Goal: Task Accomplishment & Management: Manage account settings

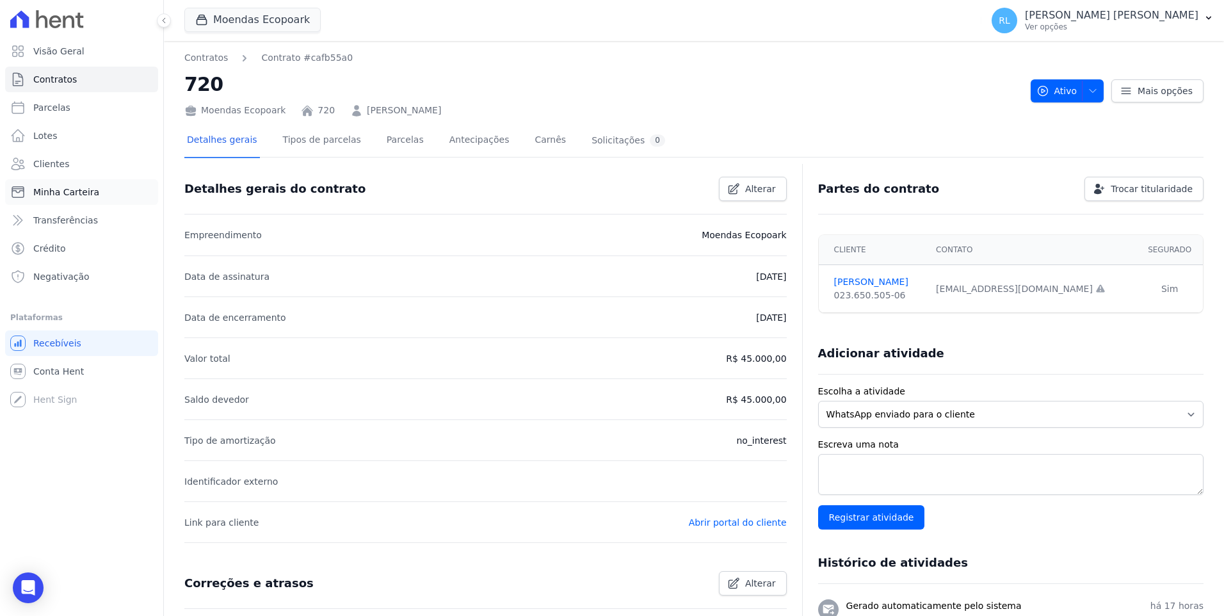
click at [65, 184] on link "Minha Carteira" at bounding box center [81, 192] width 153 height 26
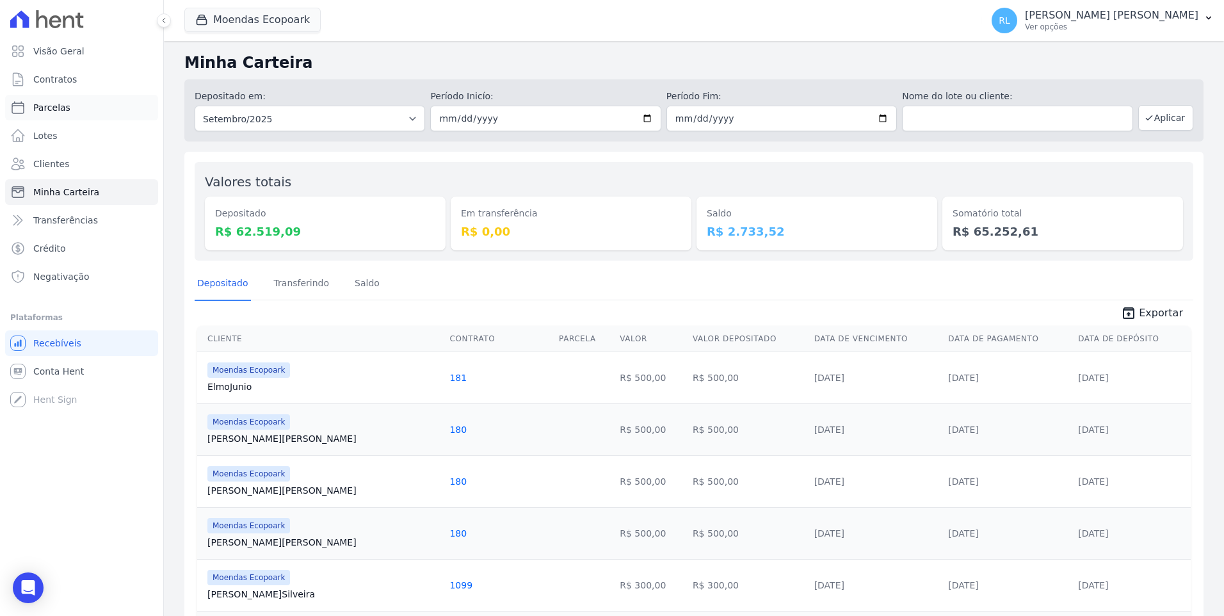
click at [63, 100] on link "Parcelas" at bounding box center [81, 108] width 153 height 26
select select
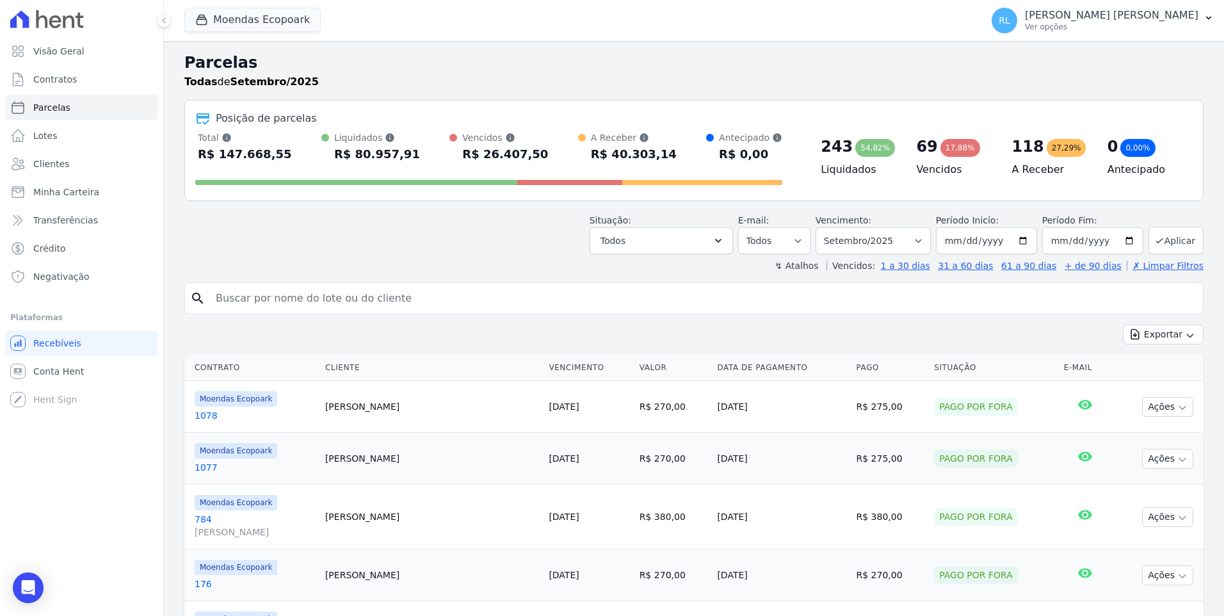
click at [261, 308] on input "search" at bounding box center [702, 298] width 989 height 26
type input "1098"
select select
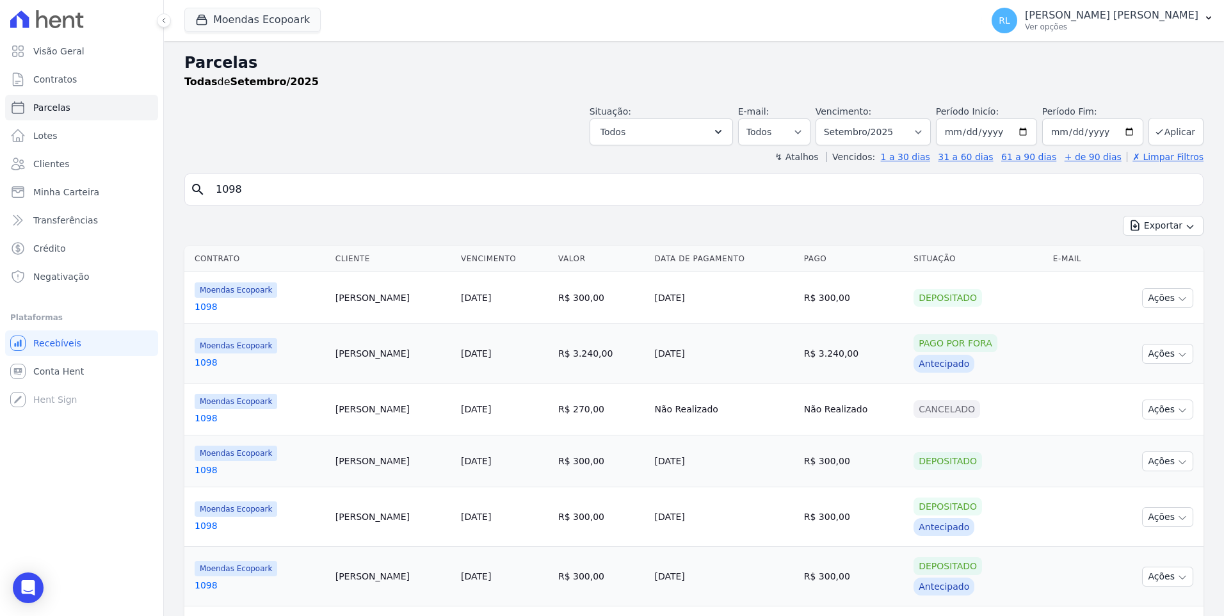
click at [209, 364] on link "1098" at bounding box center [260, 362] width 131 height 13
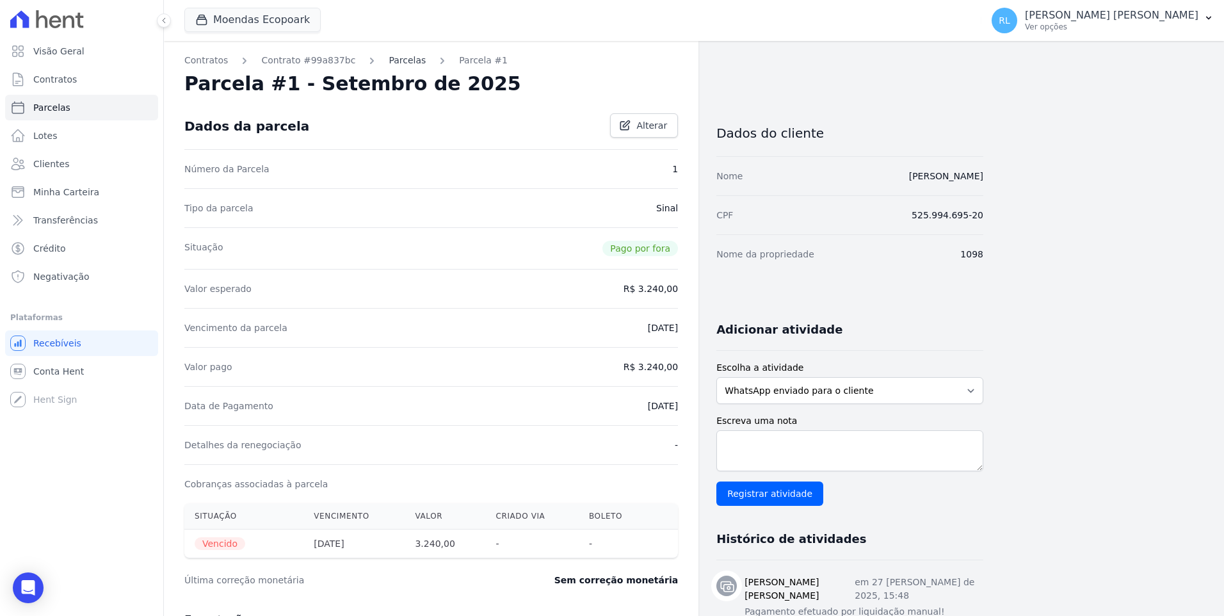
click at [392, 61] on link "Parcelas" at bounding box center [407, 60] width 37 height 13
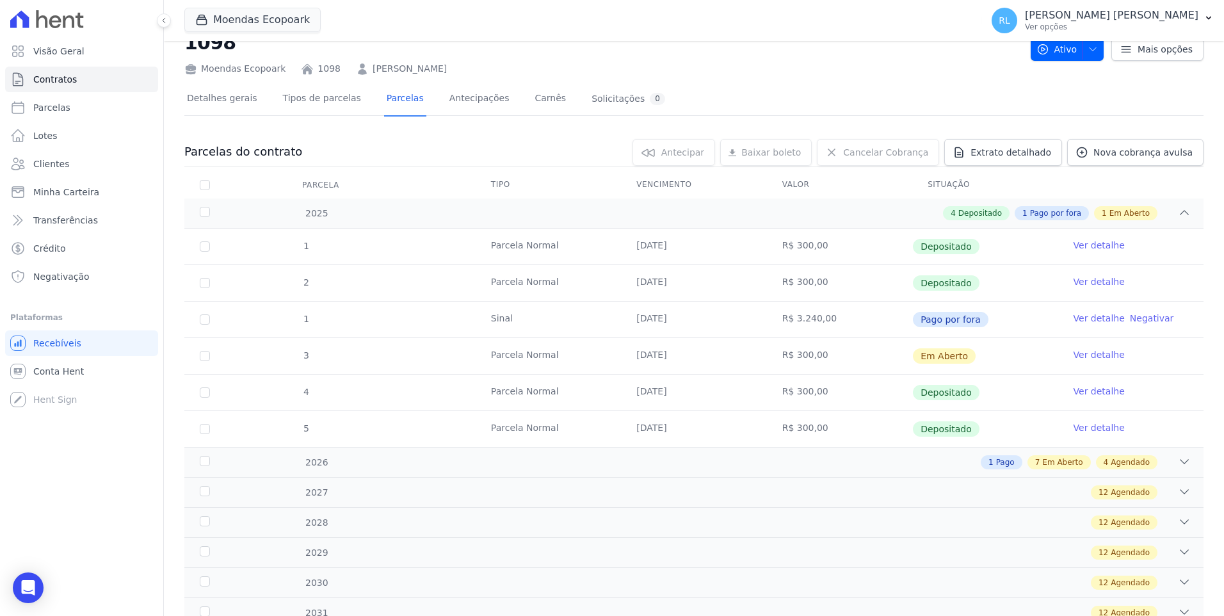
scroll to position [128, 0]
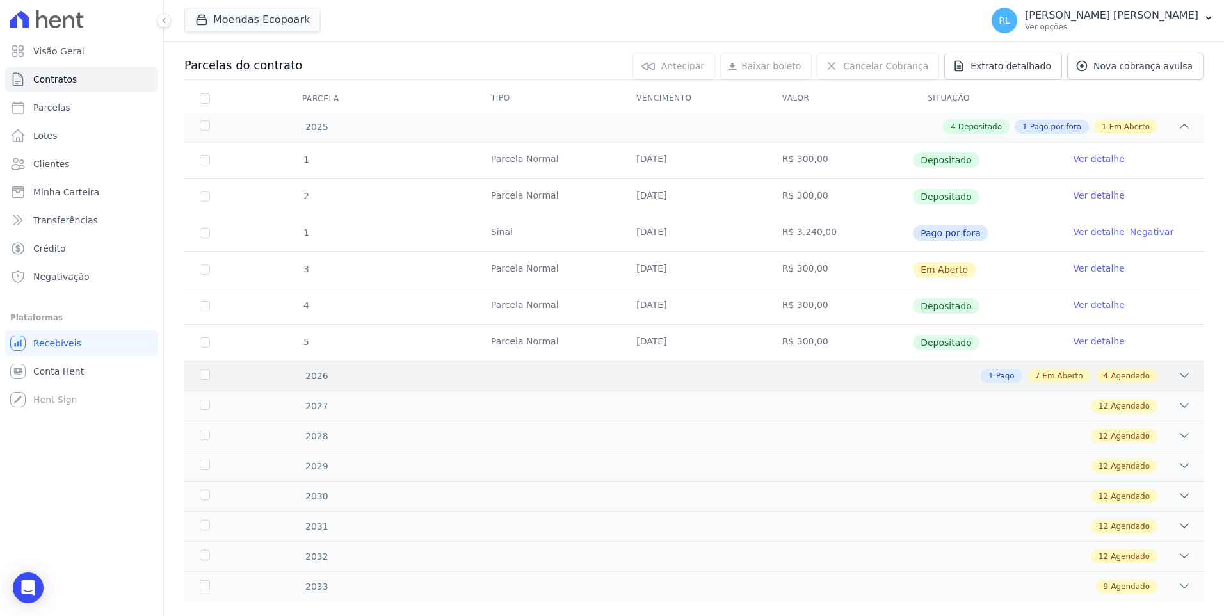
click at [662, 372] on icon at bounding box center [1184, 375] width 13 height 13
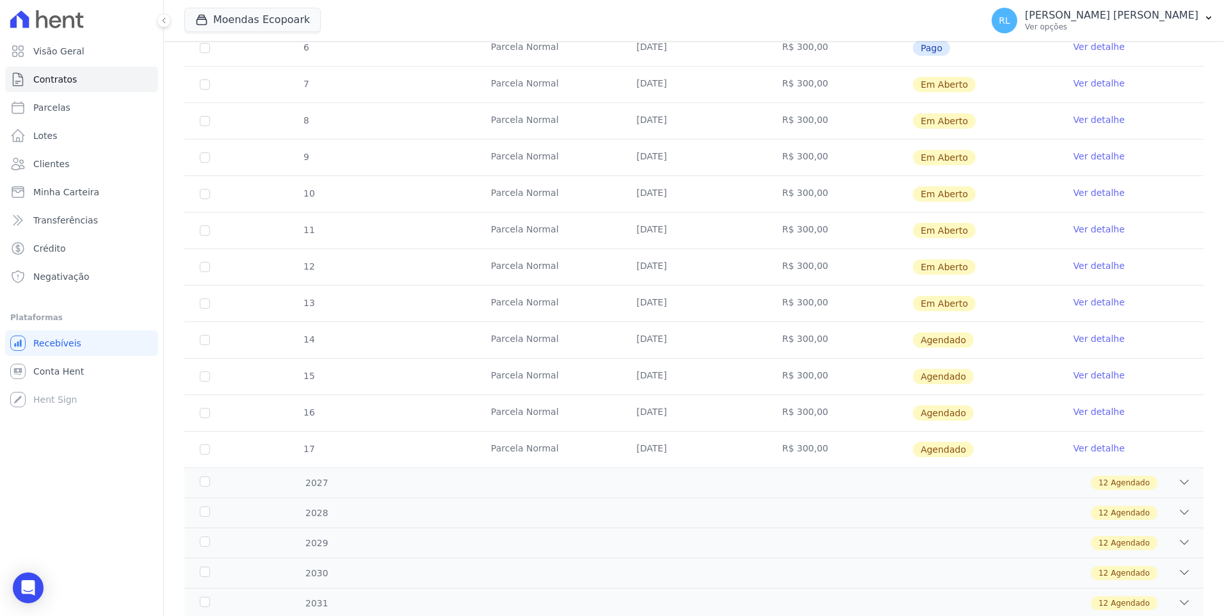
scroll to position [512, 0]
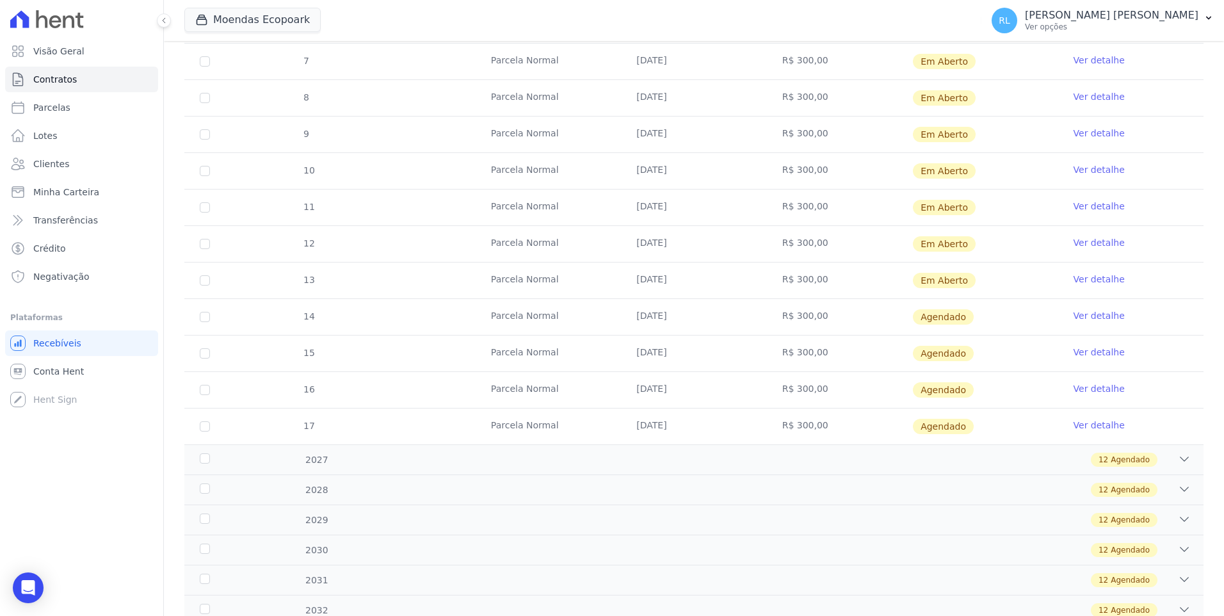
click at [662, 355] on link "Ver detalhe" at bounding box center [1098, 352] width 51 height 13
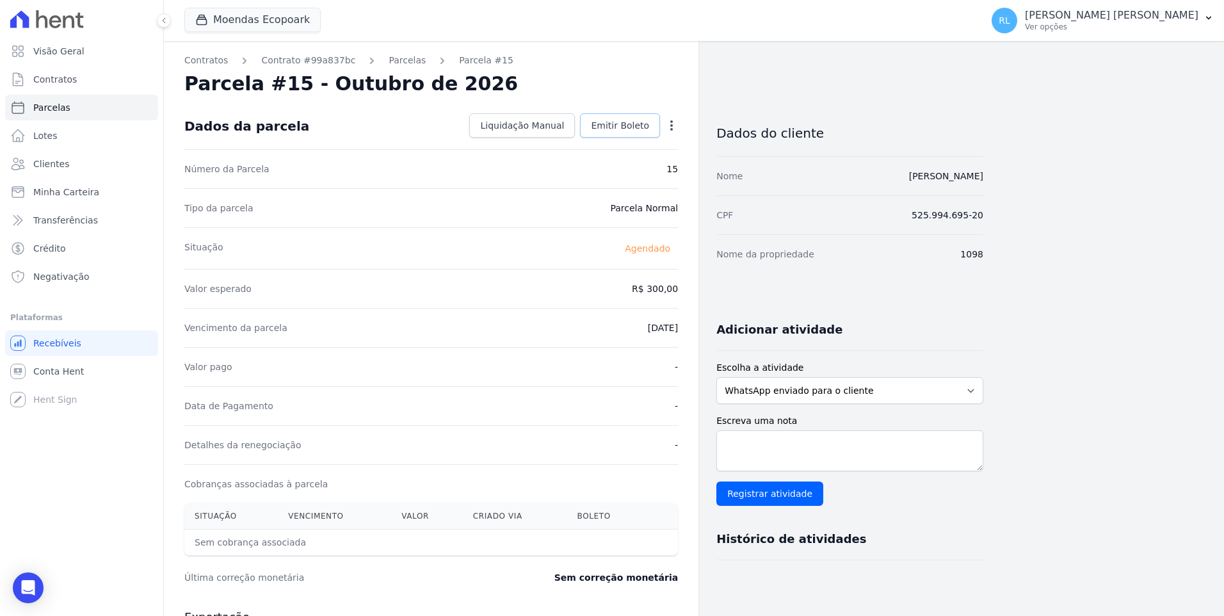
click at [610, 131] on span "Emitir Boleto" at bounding box center [620, 125] width 58 height 13
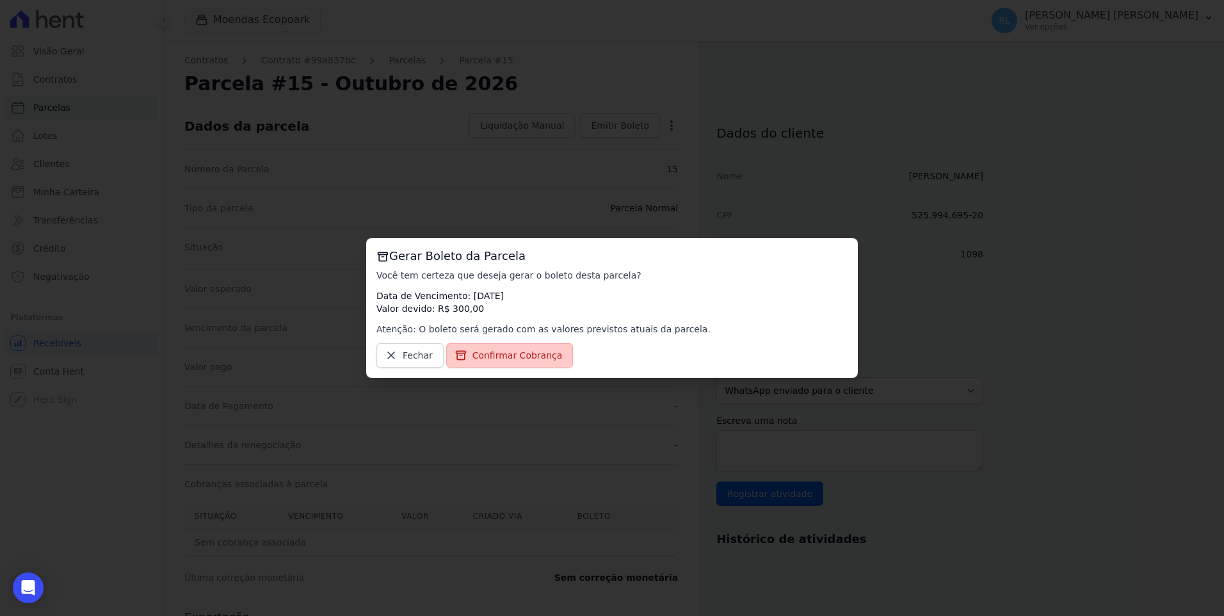
click at [529, 350] on span "Confirmar Cobrança" at bounding box center [517, 355] width 90 height 13
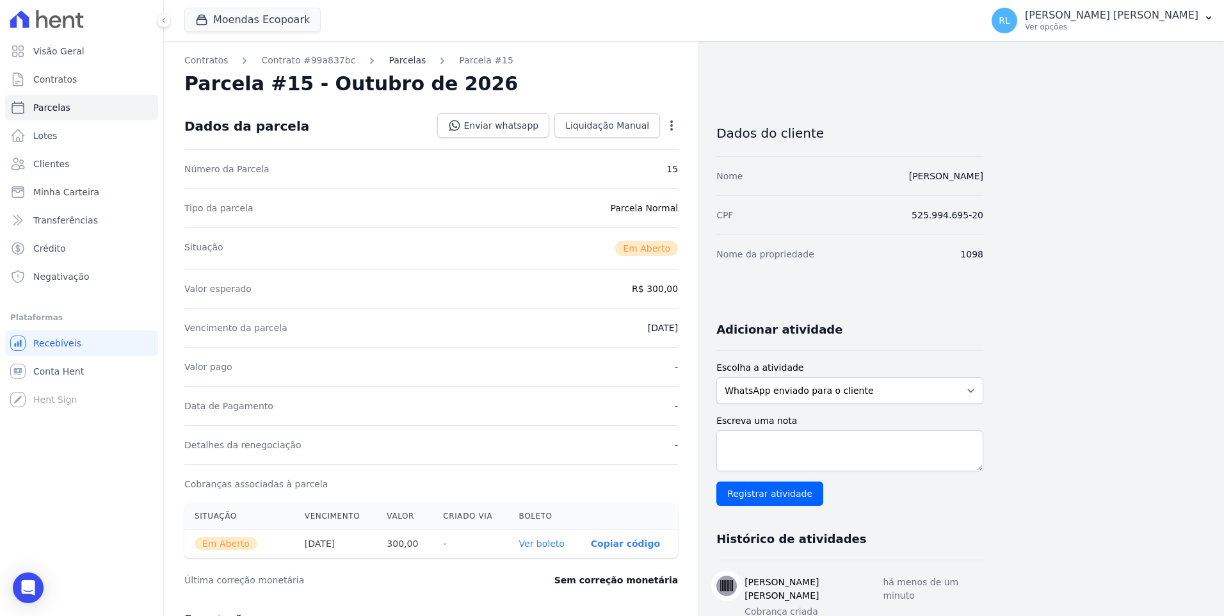
click at [397, 56] on link "Parcelas" at bounding box center [407, 60] width 37 height 13
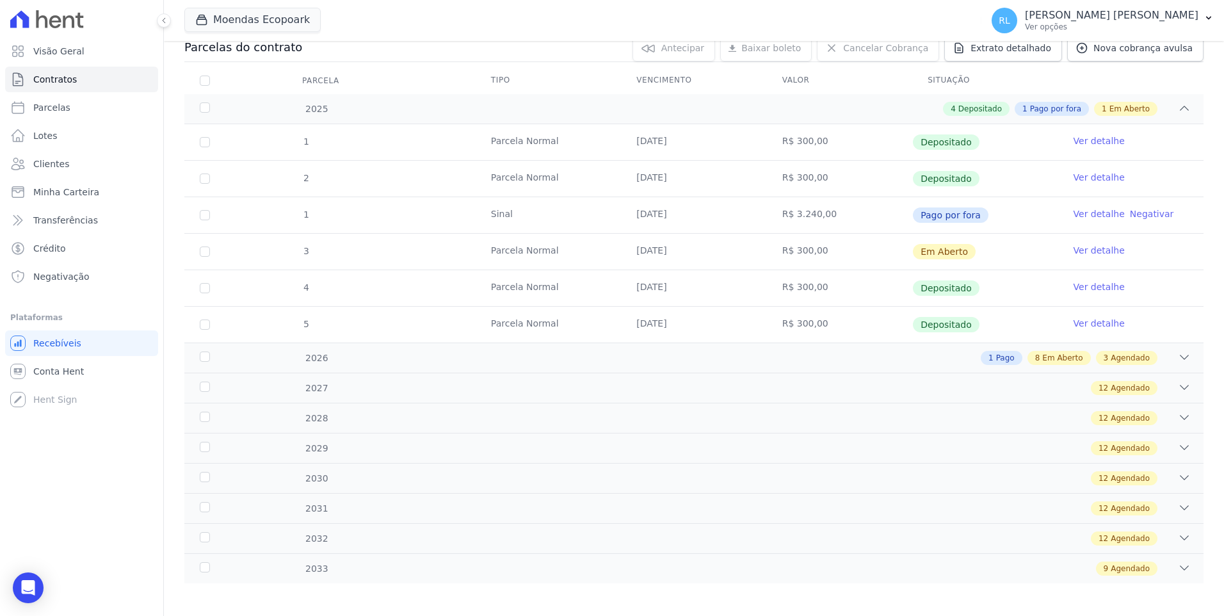
scroll to position [152, 0]
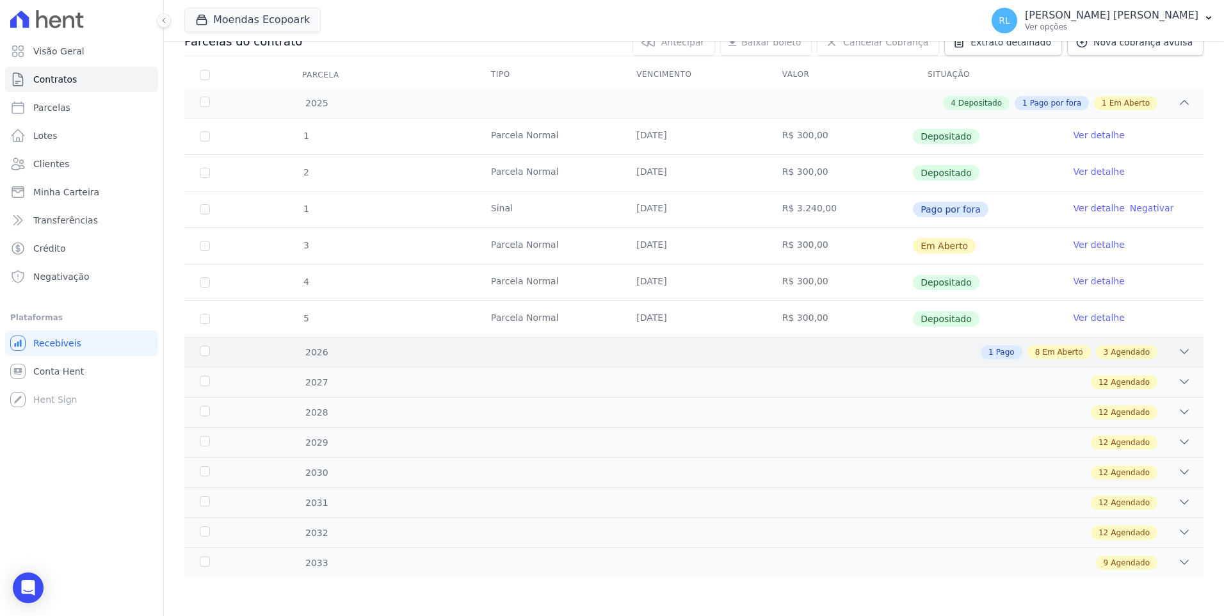
click at [662, 348] on div "2026 1 Pago 8 Em Aberto 3 Agendado" at bounding box center [693, 352] width 1019 height 30
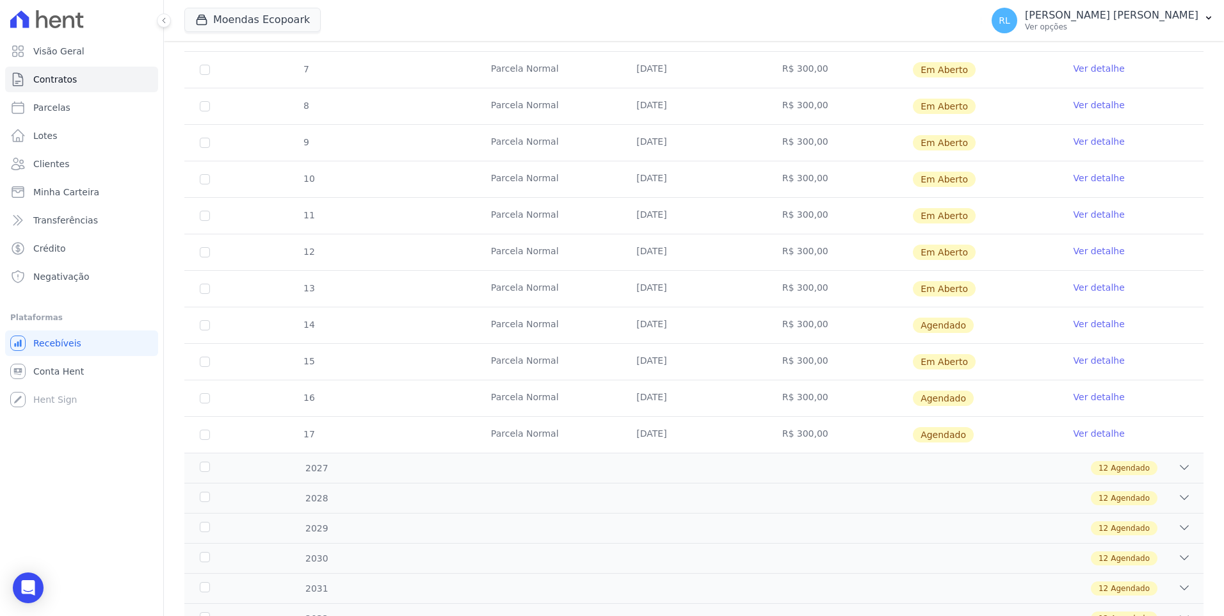
scroll to position [536, 0]
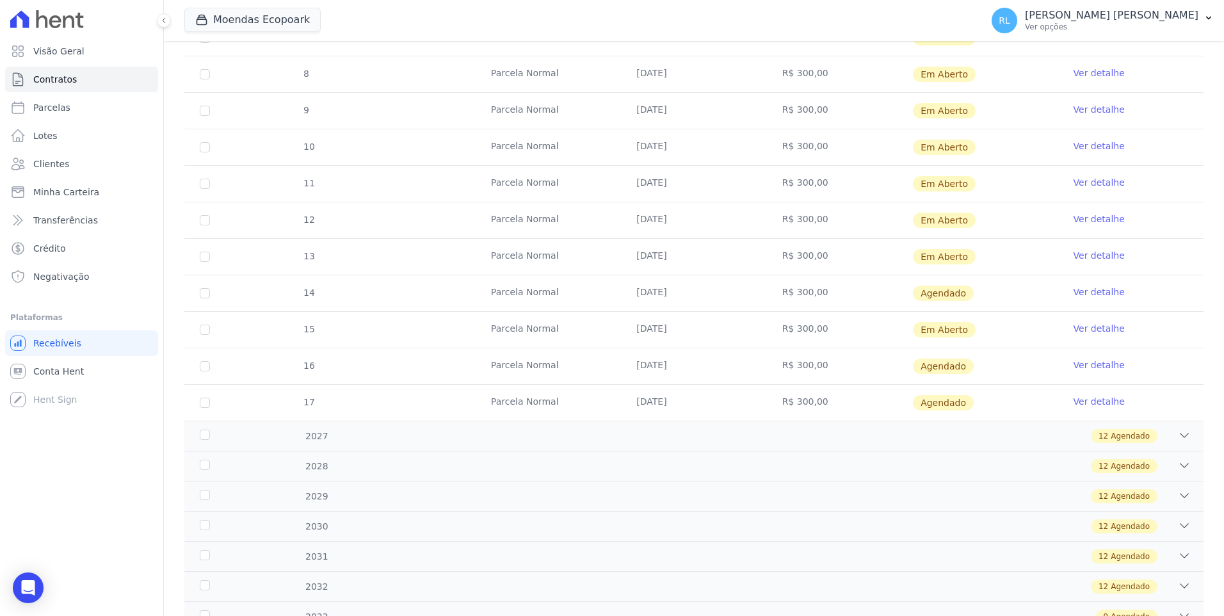
click at [662, 366] on link "Ver detalhe" at bounding box center [1098, 364] width 51 height 13
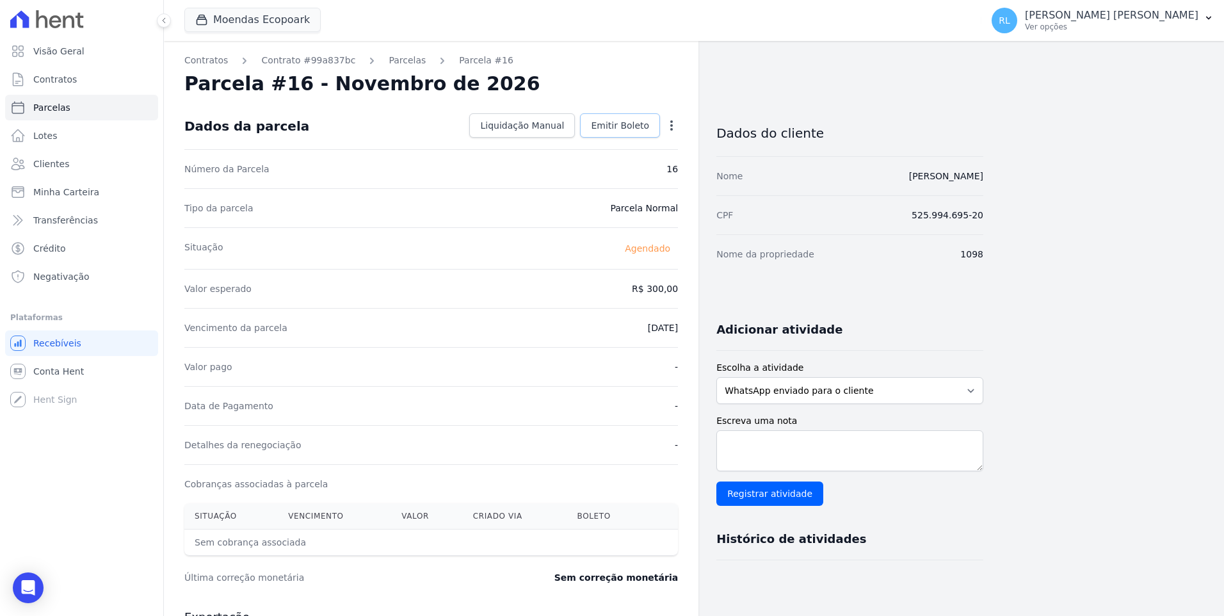
click at [627, 132] on link "Emitir Boleto" at bounding box center [620, 125] width 80 height 24
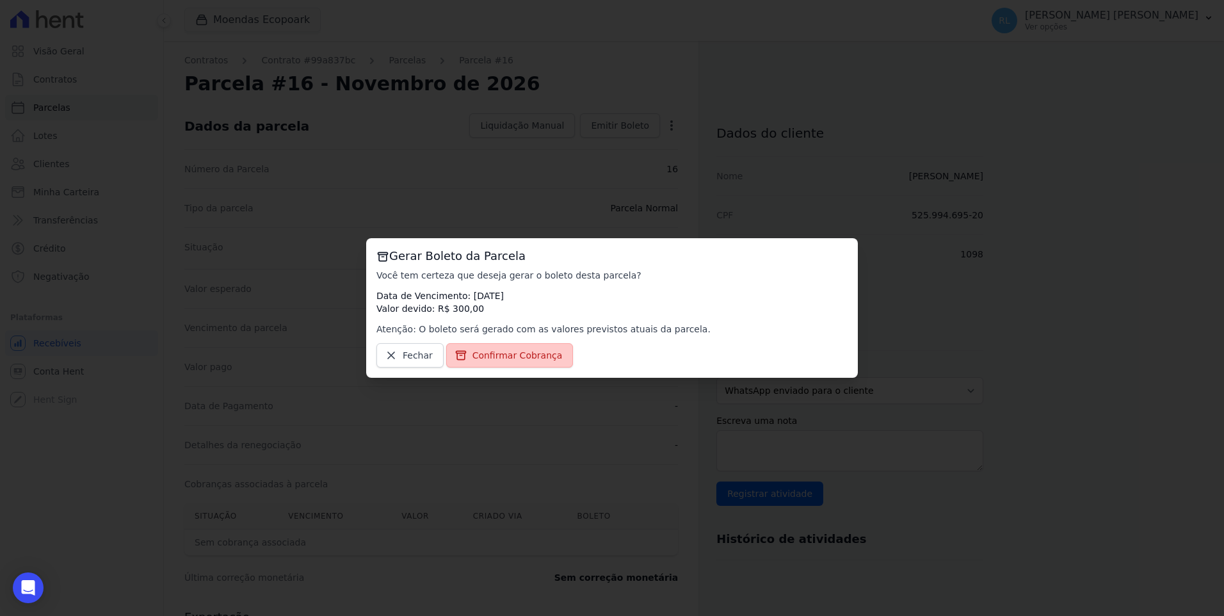
click at [519, 348] on link "Confirmar Cobrança" at bounding box center [509, 355] width 127 height 24
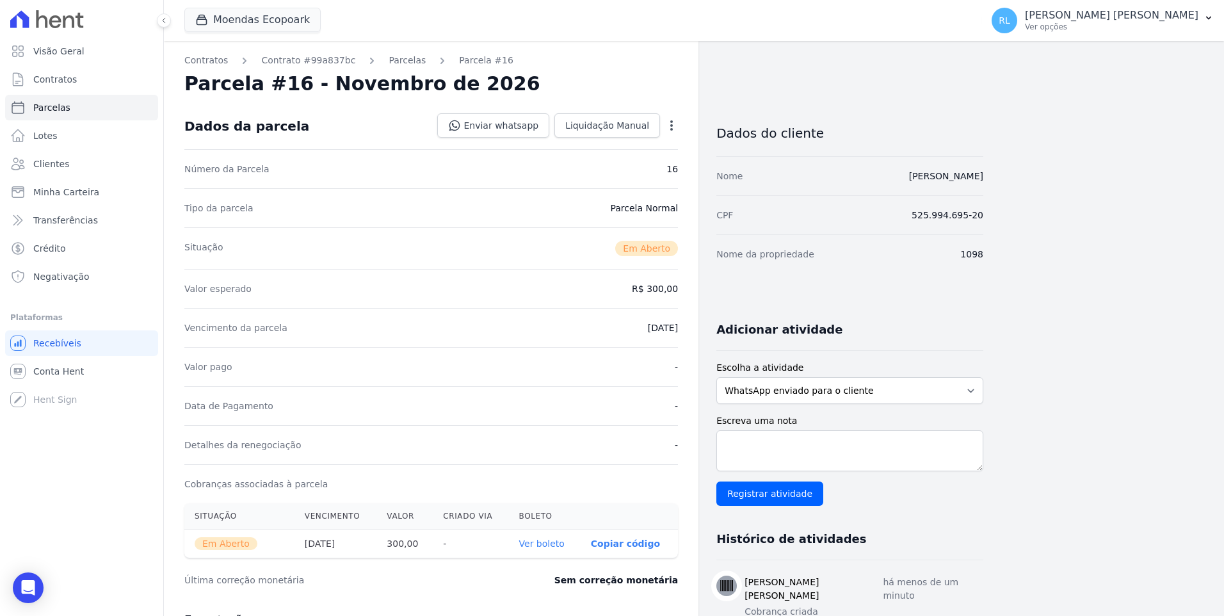
click at [399, 61] on link "Parcelas" at bounding box center [407, 60] width 37 height 13
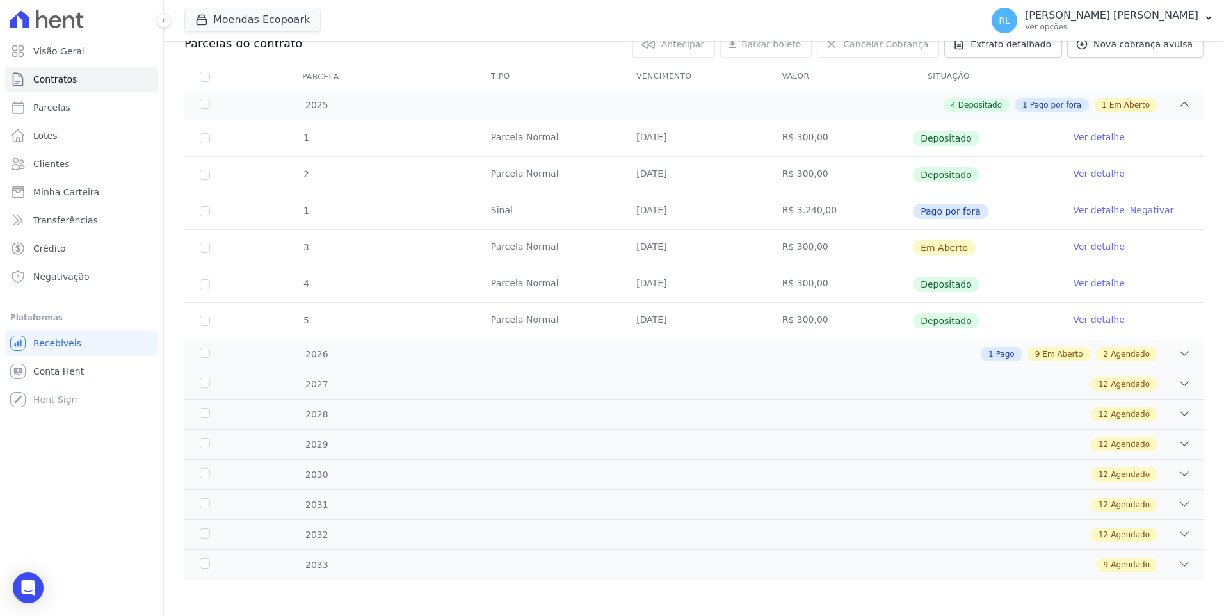
scroll to position [152, 0]
click at [662, 349] on icon at bounding box center [1184, 351] width 13 height 13
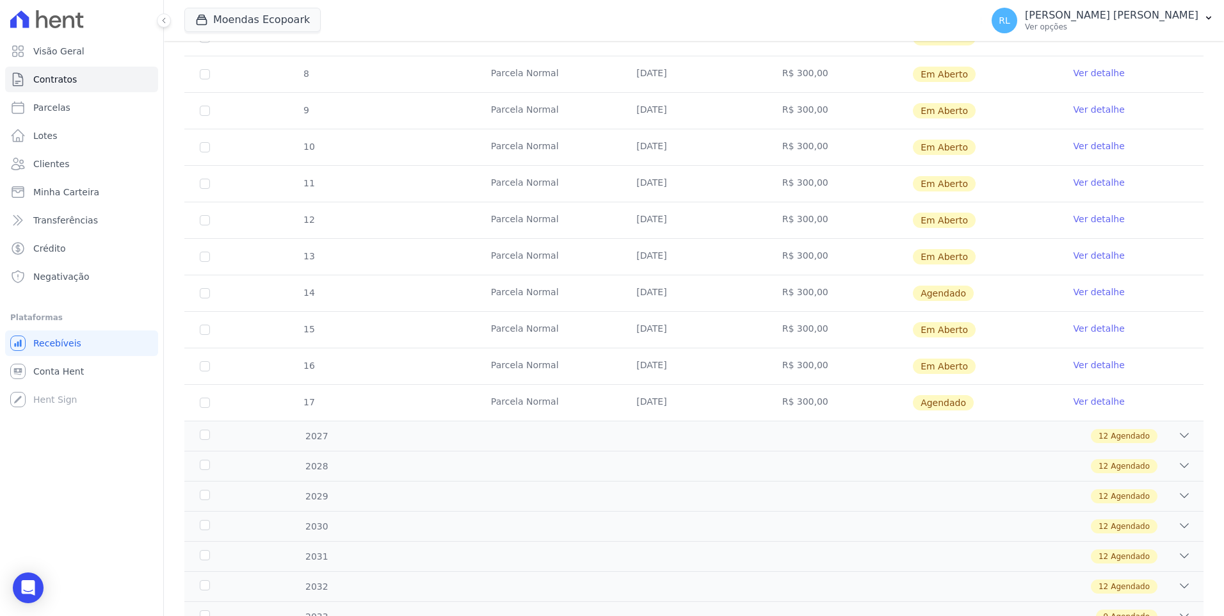
scroll to position [589, 0]
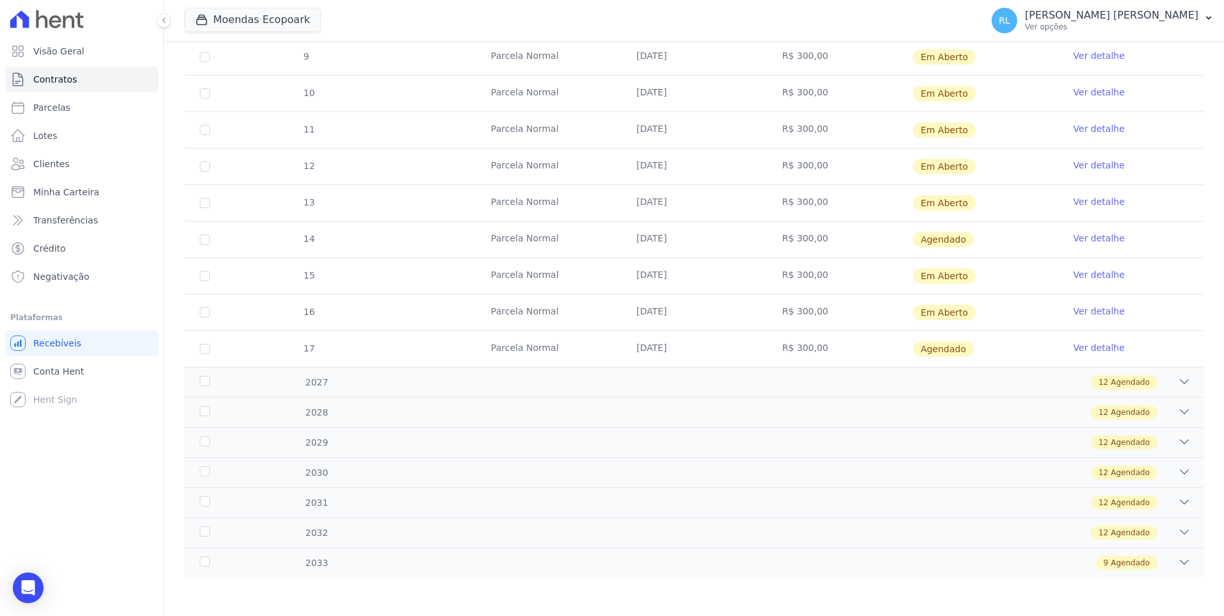
click at [662, 344] on link "Ver detalhe" at bounding box center [1098, 347] width 51 height 13
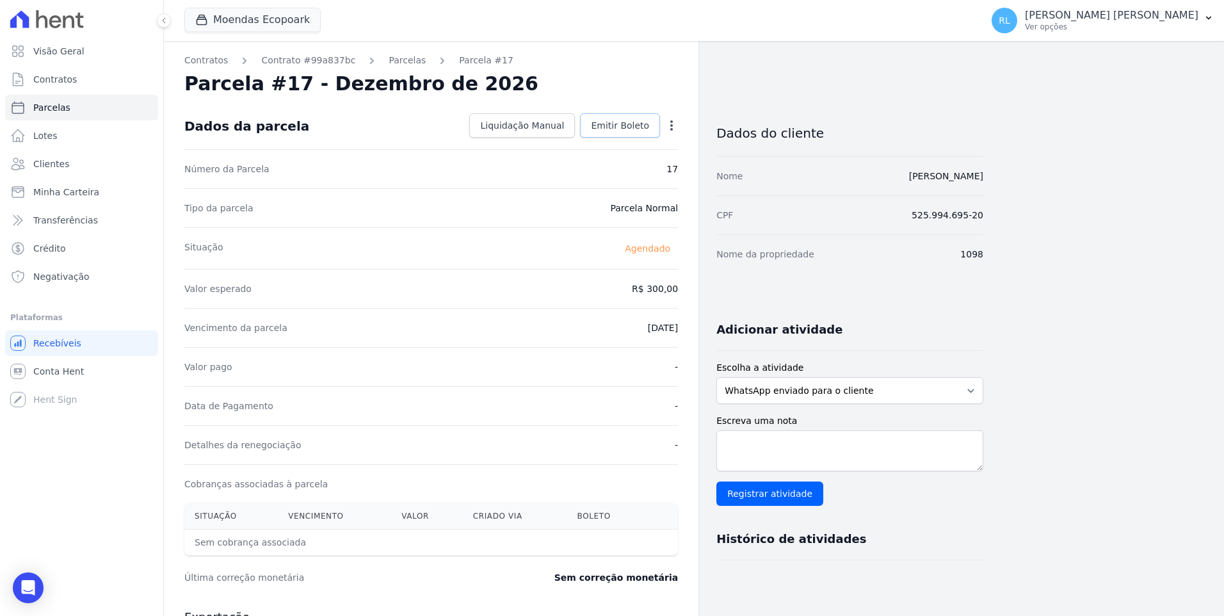
click at [604, 128] on span "Emitir Boleto" at bounding box center [620, 125] width 58 height 13
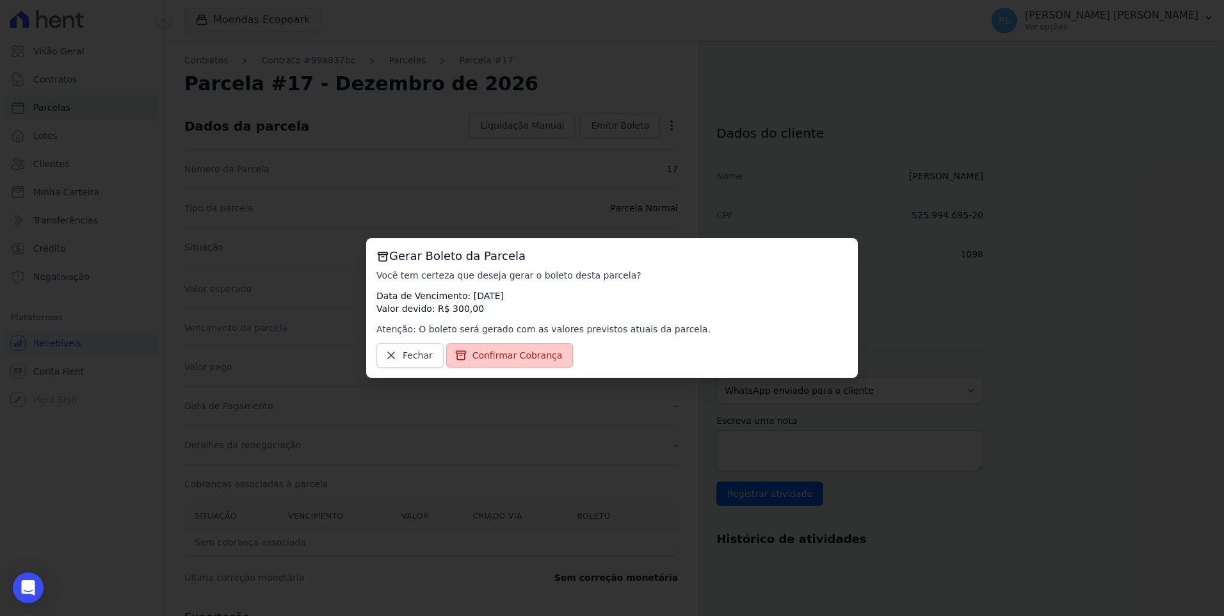
click at [527, 356] on span "Confirmar Cobrança" at bounding box center [517, 355] width 90 height 13
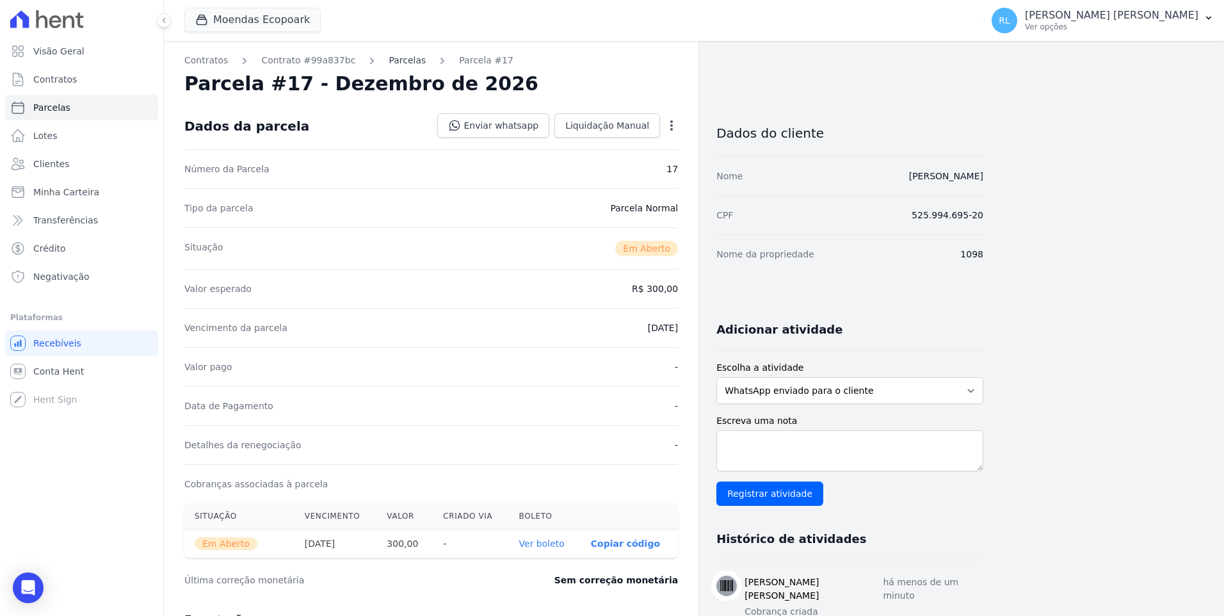
click at [389, 63] on link "Parcelas" at bounding box center [407, 60] width 37 height 13
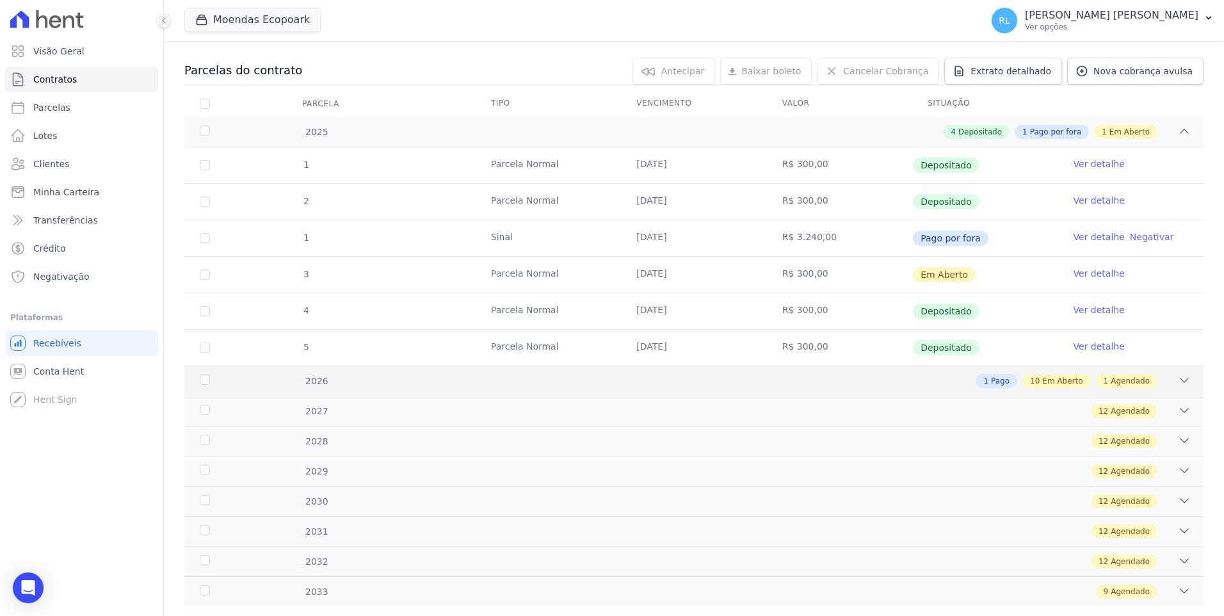
scroll to position [152, 0]
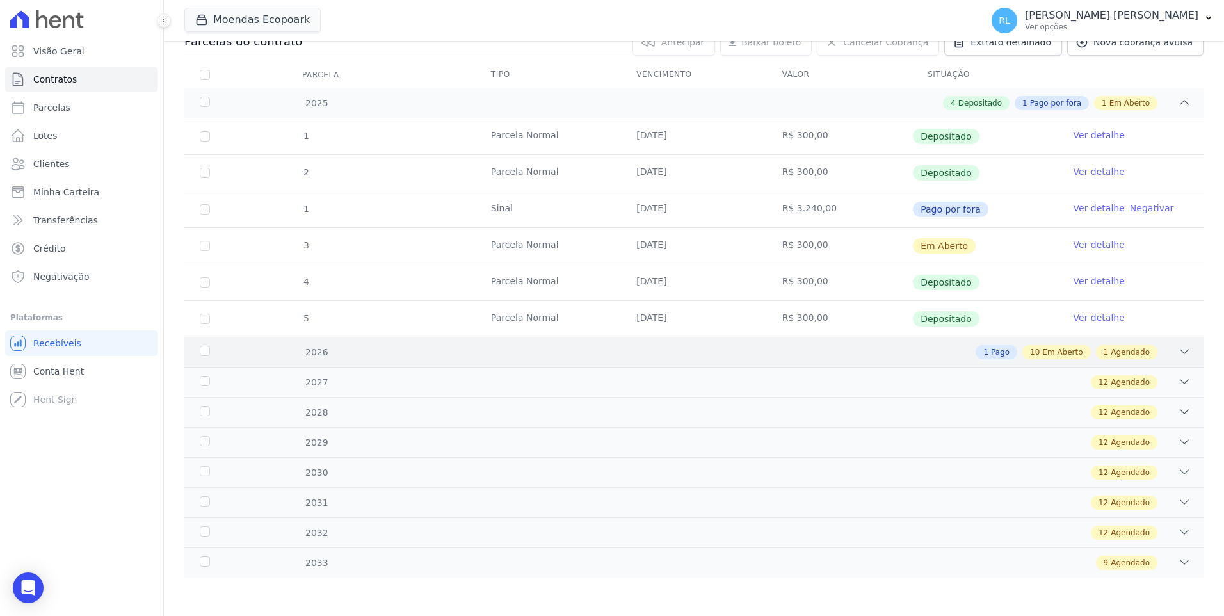
click at [662, 351] on icon at bounding box center [1184, 351] width 13 height 13
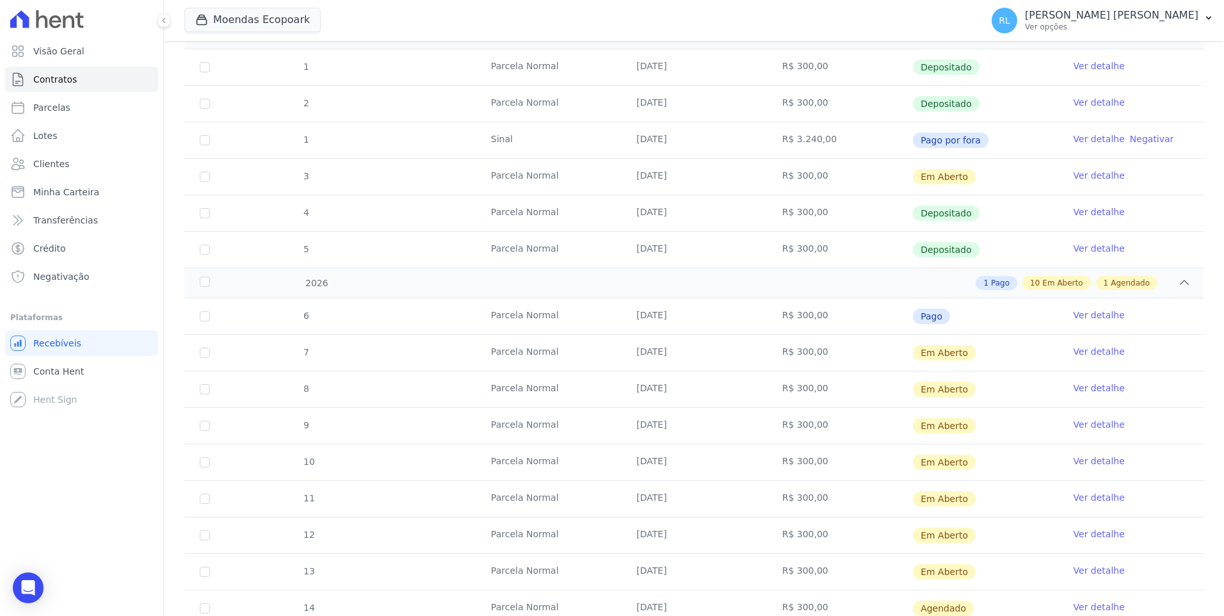
scroll to position [472, 0]
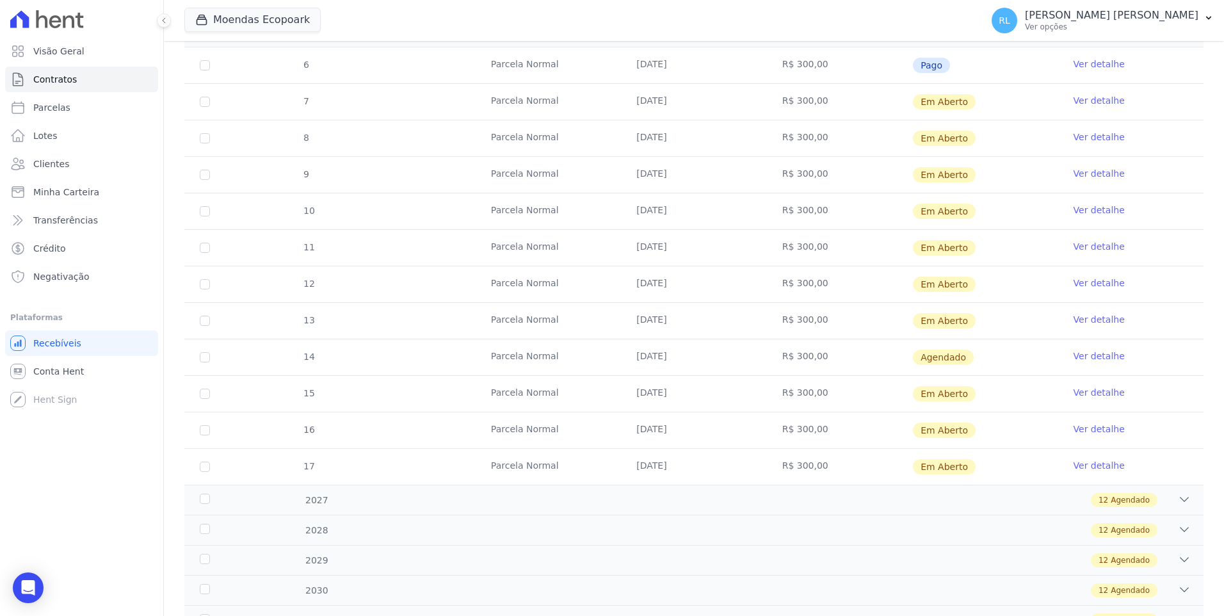
click at [662, 359] on link "Ver detalhe" at bounding box center [1098, 355] width 51 height 13
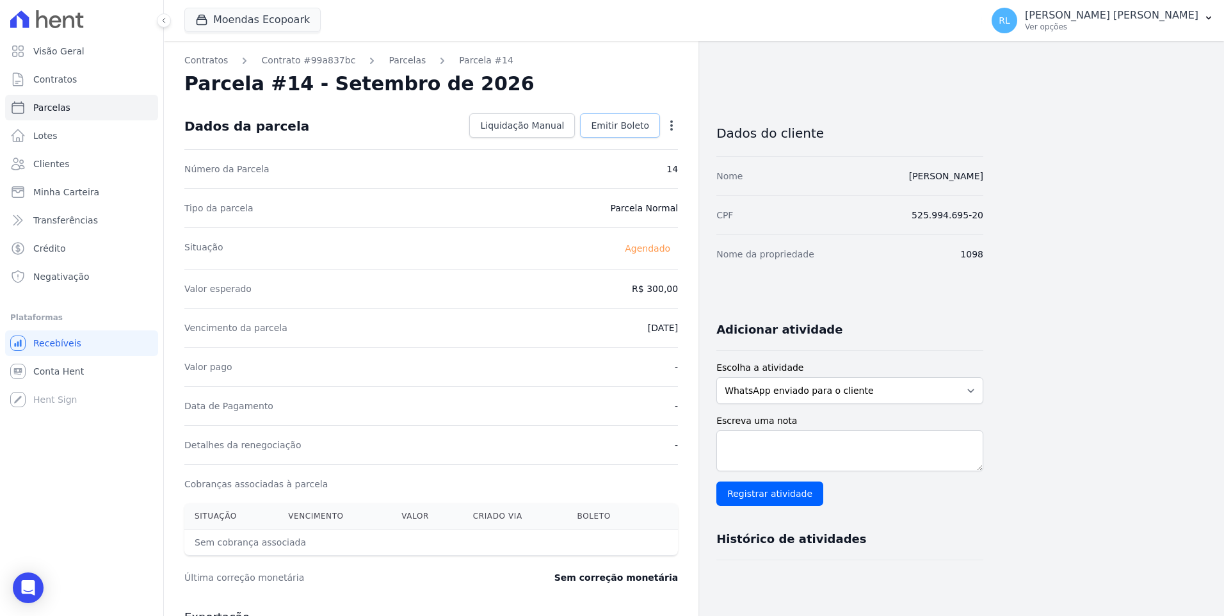
click at [622, 127] on span "Emitir Boleto" at bounding box center [620, 125] width 58 height 13
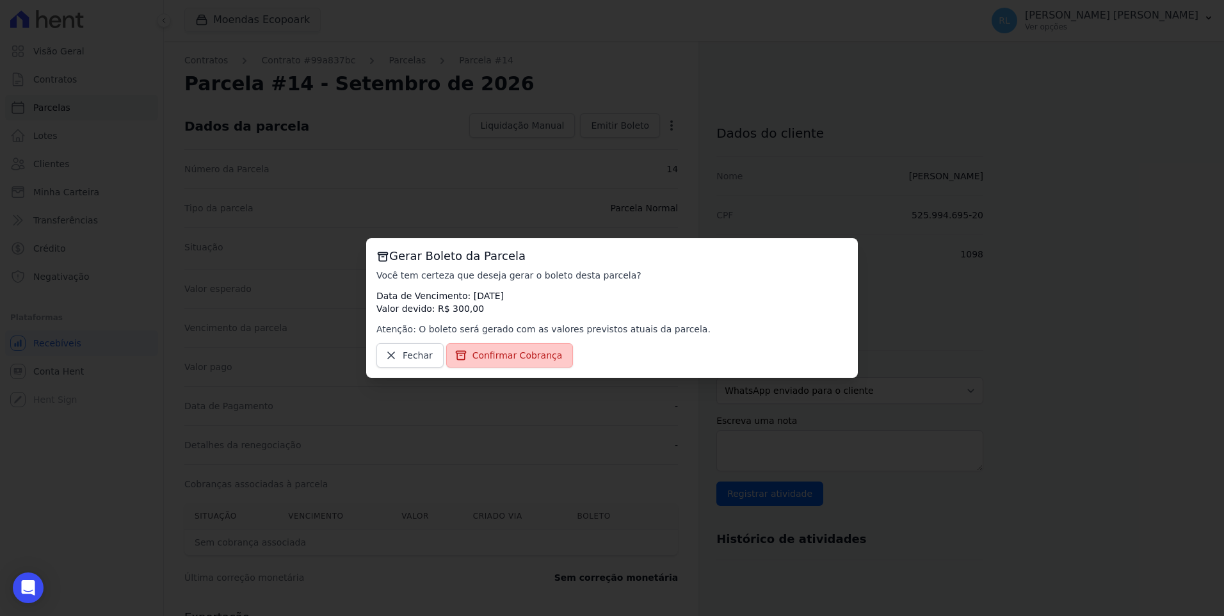
click at [515, 350] on span "Confirmar Cobrança" at bounding box center [517, 355] width 90 height 13
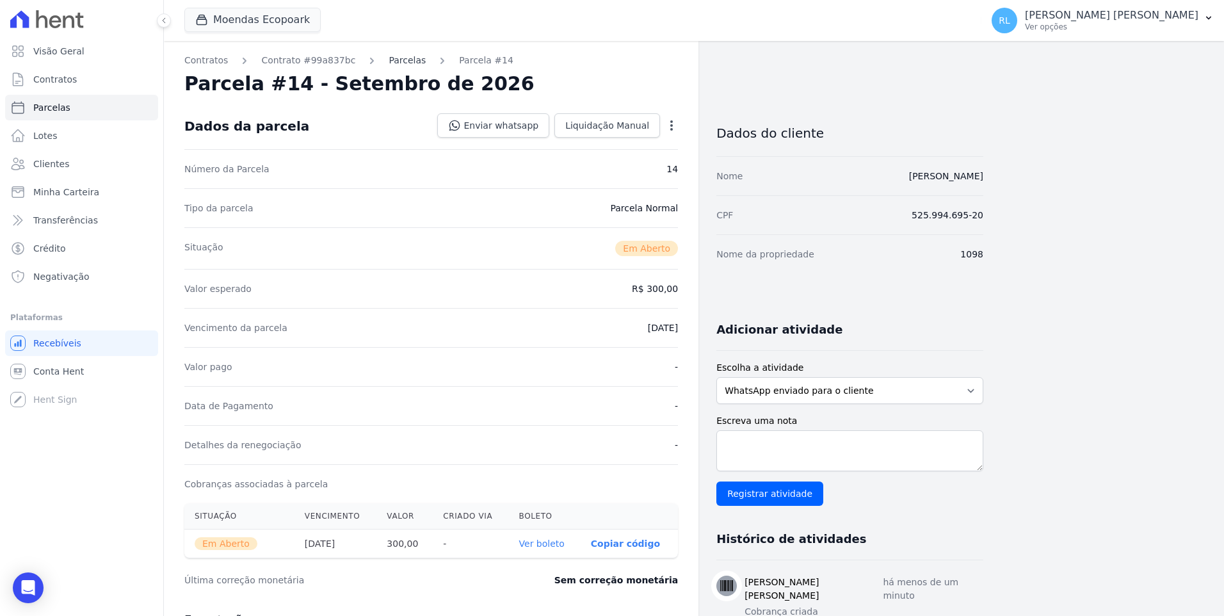
click at [396, 63] on link "Parcelas" at bounding box center [407, 60] width 37 height 13
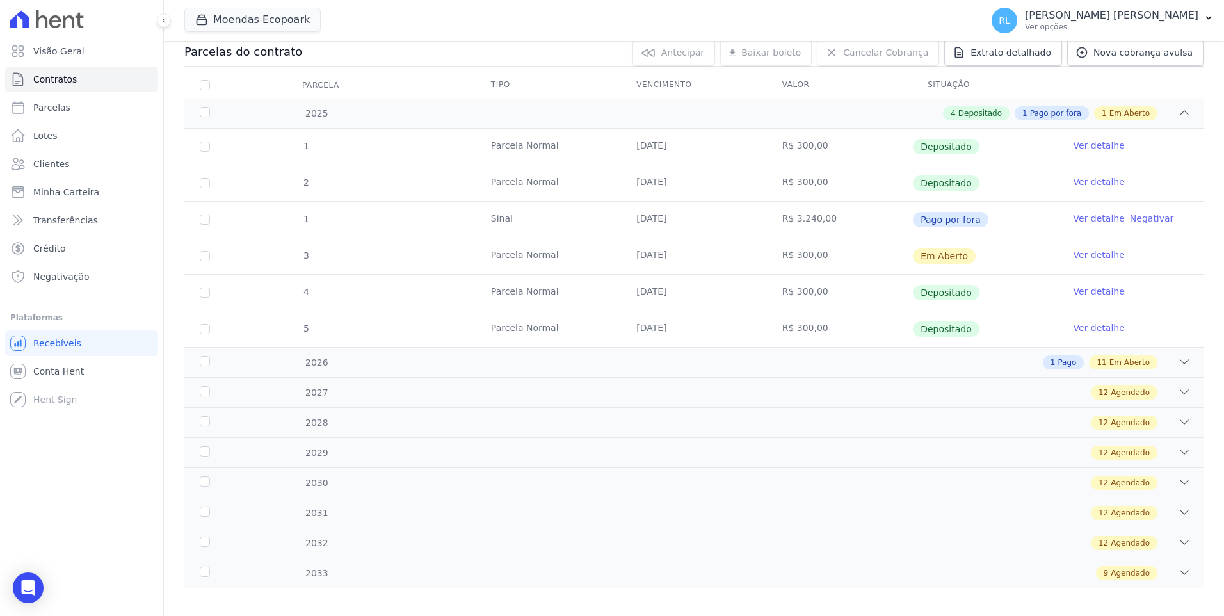
scroll to position [152, 0]
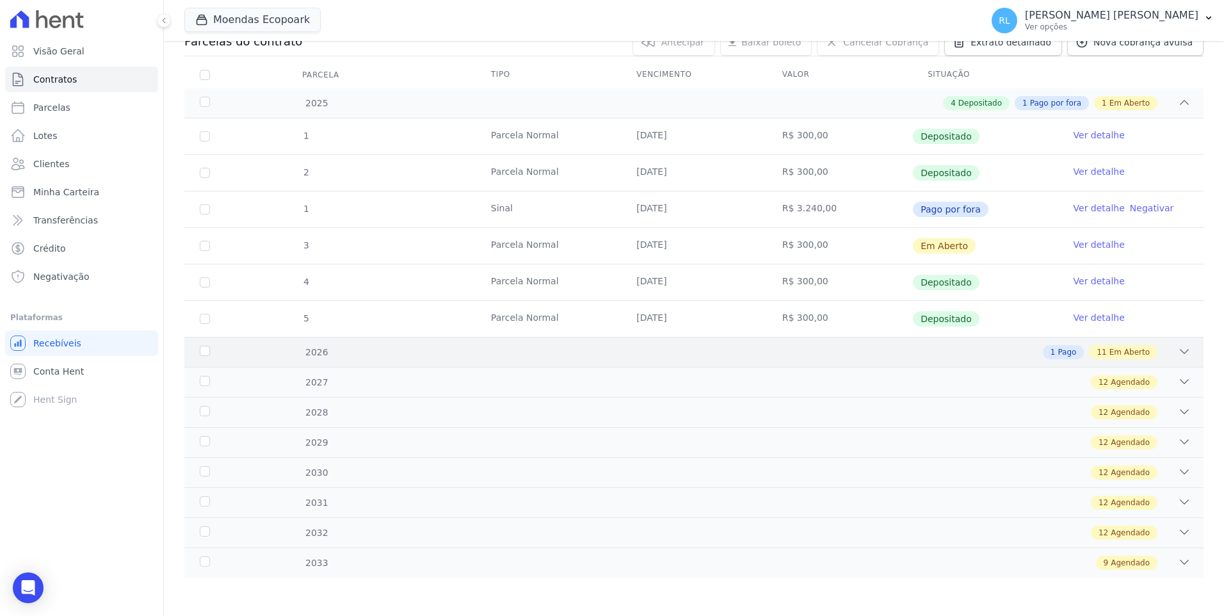
click at [662, 353] on icon at bounding box center [1184, 351] width 8 height 4
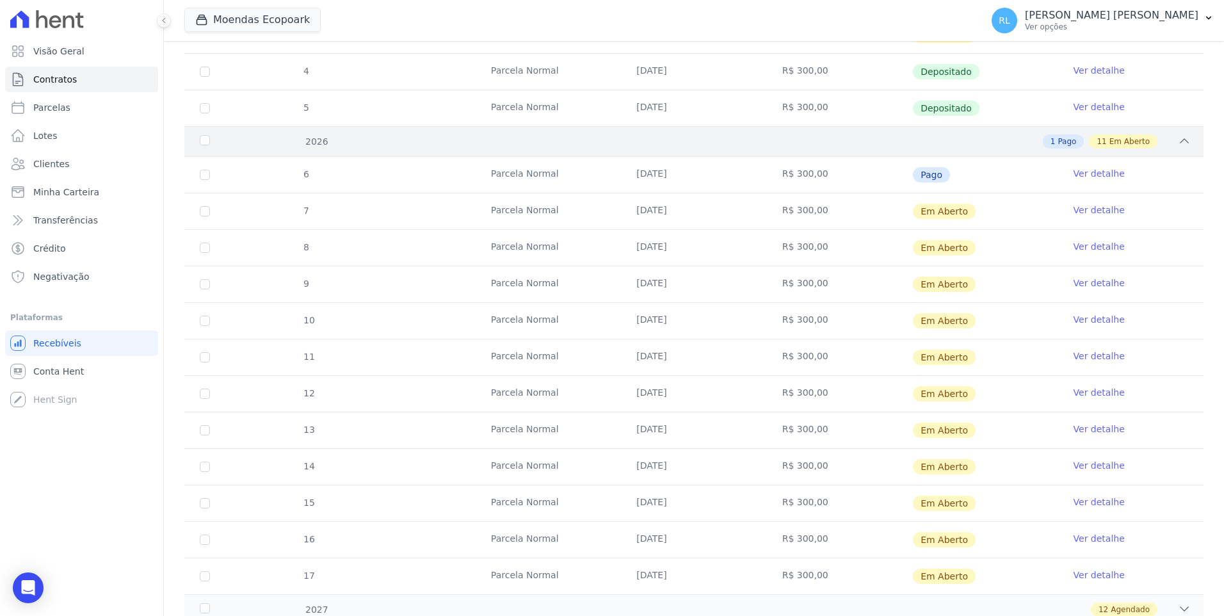
scroll to position [536, 0]
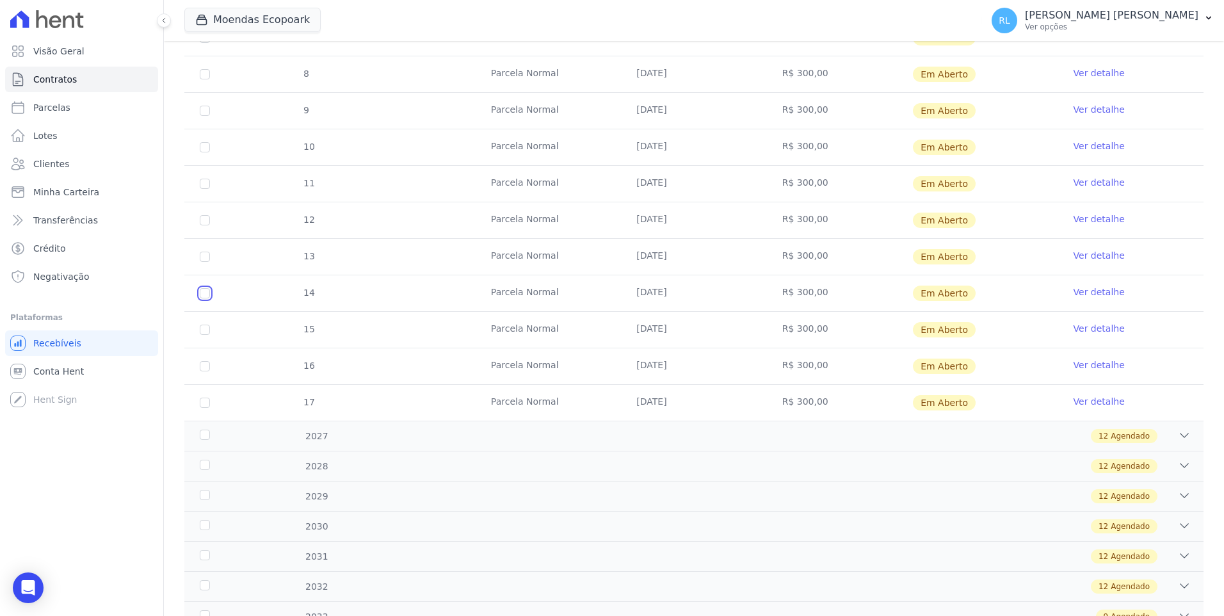
click at [201, 292] on input "checkbox" at bounding box center [205, 293] width 10 height 10
checkbox input "true"
click at [207, 328] on input "checkbox" at bounding box center [205, 329] width 10 height 10
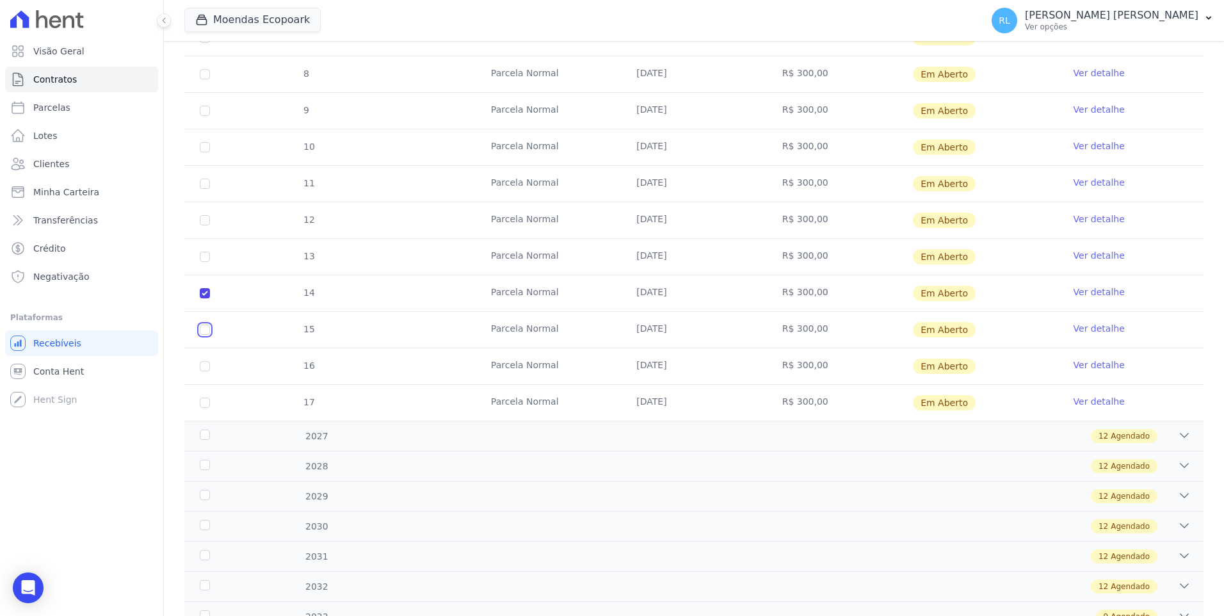
checkbox input "true"
click at [205, 366] on input "checkbox" at bounding box center [205, 366] width 10 height 10
checkbox input "true"
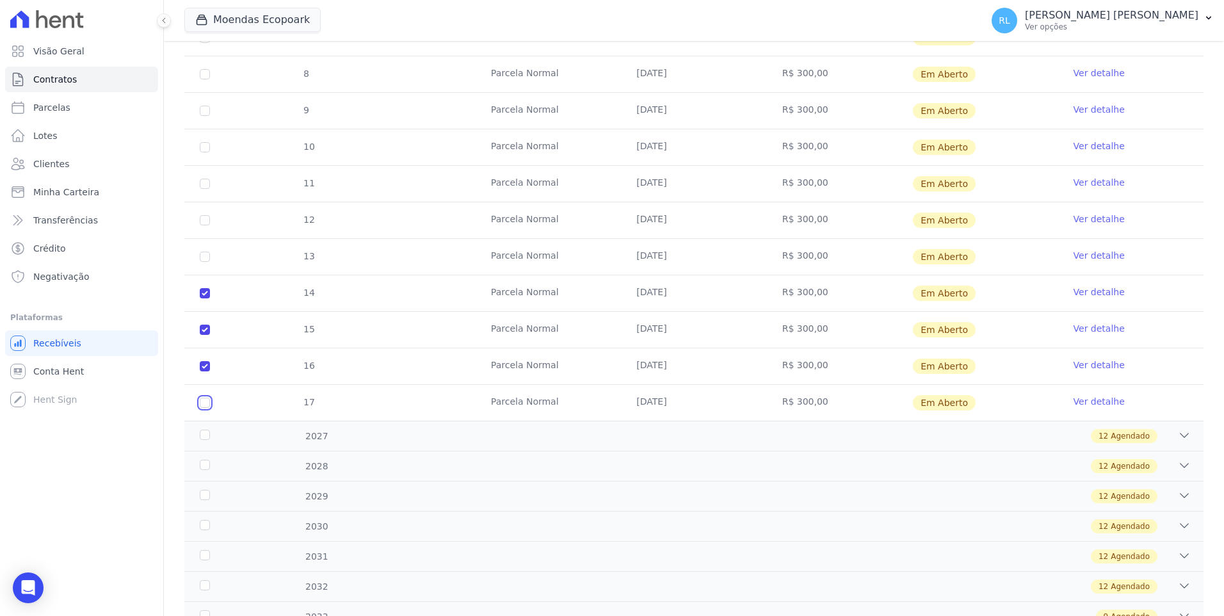
click at [202, 403] on input "checkbox" at bounding box center [205, 402] width 10 height 10
checkbox input "true"
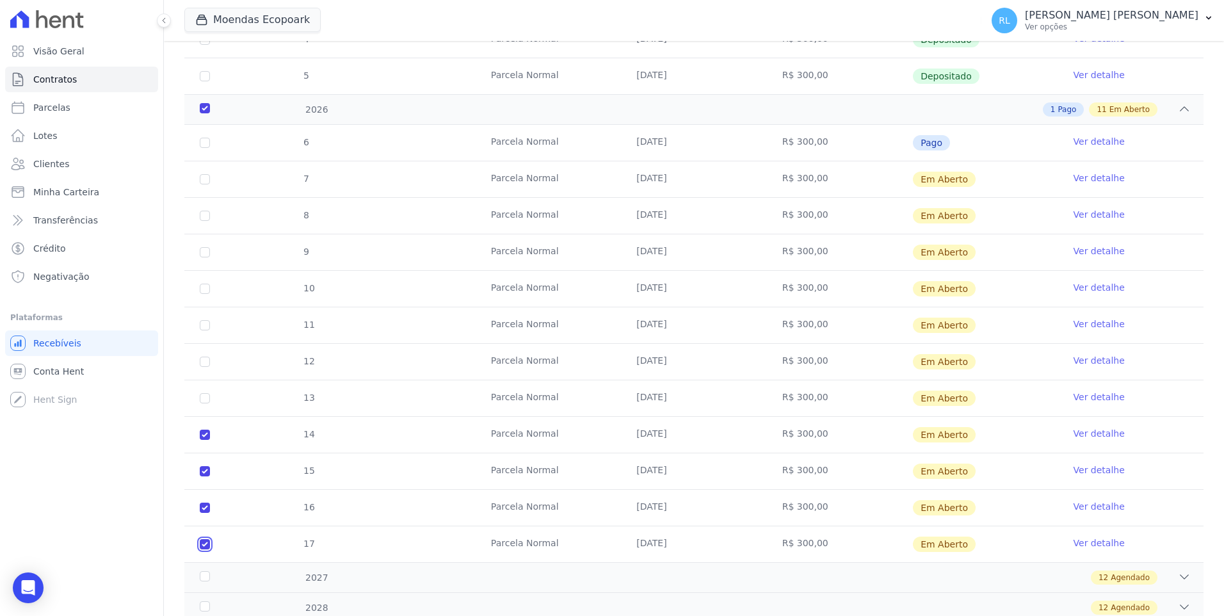
scroll to position [152, 0]
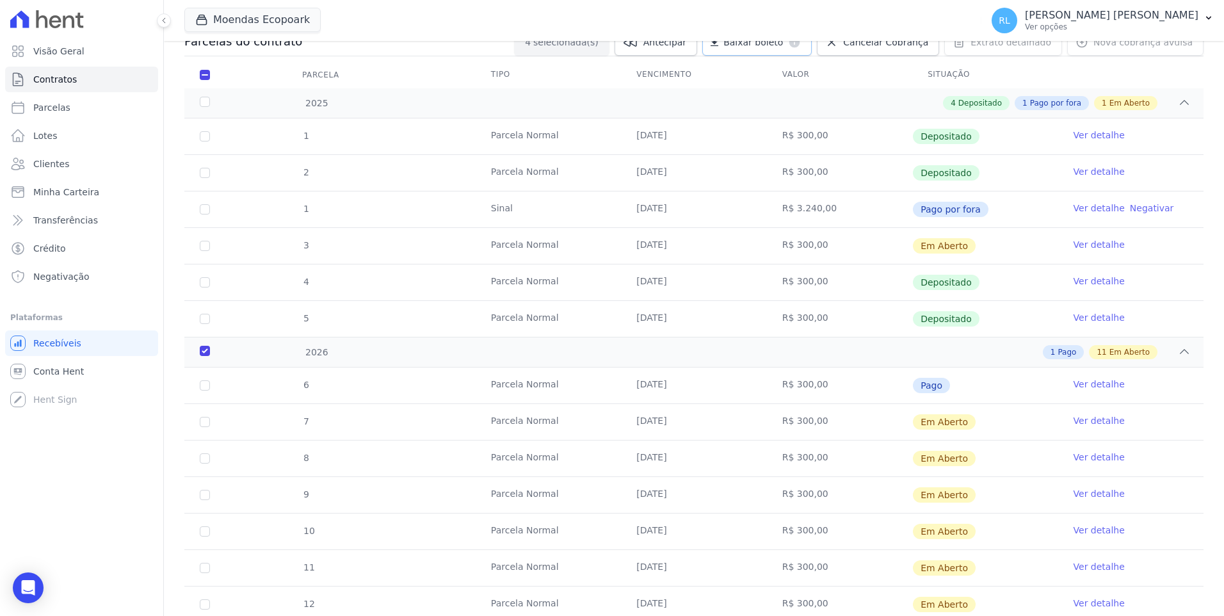
click at [662, 48] on span "Baixar boleto" at bounding box center [753, 42] width 60 height 13
click at [68, 106] on link "Parcelas" at bounding box center [81, 108] width 153 height 26
select select
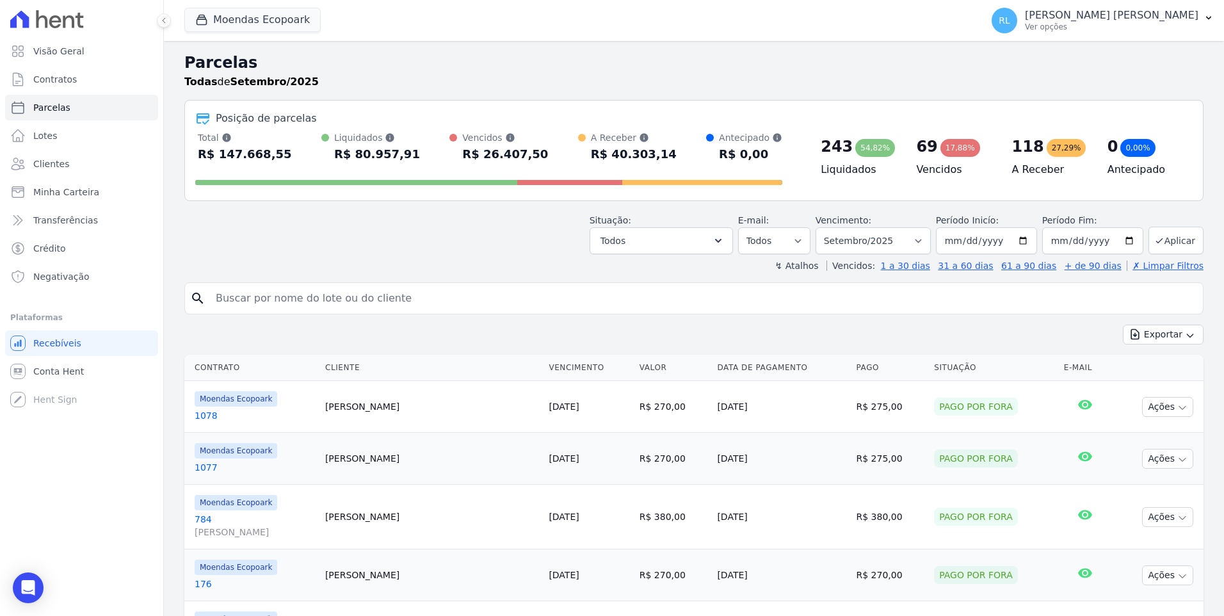
click at [281, 295] on input "search" at bounding box center [702, 298] width 989 height 26
type input "1099"
select select
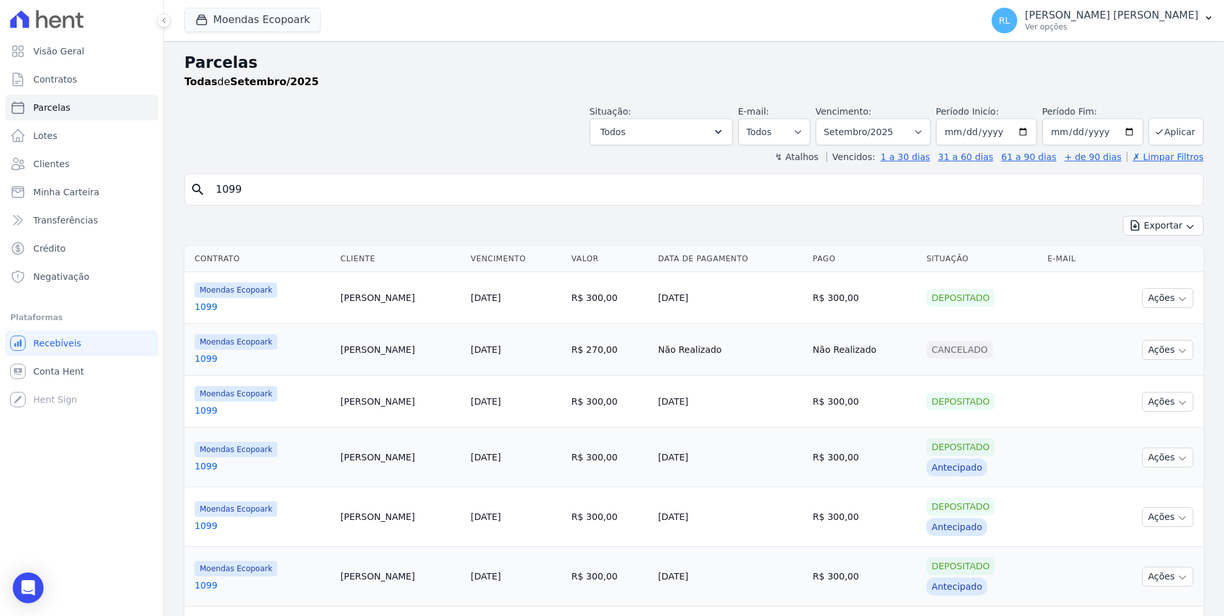
click at [210, 305] on link "1099" at bounding box center [263, 306] width 136 height 13
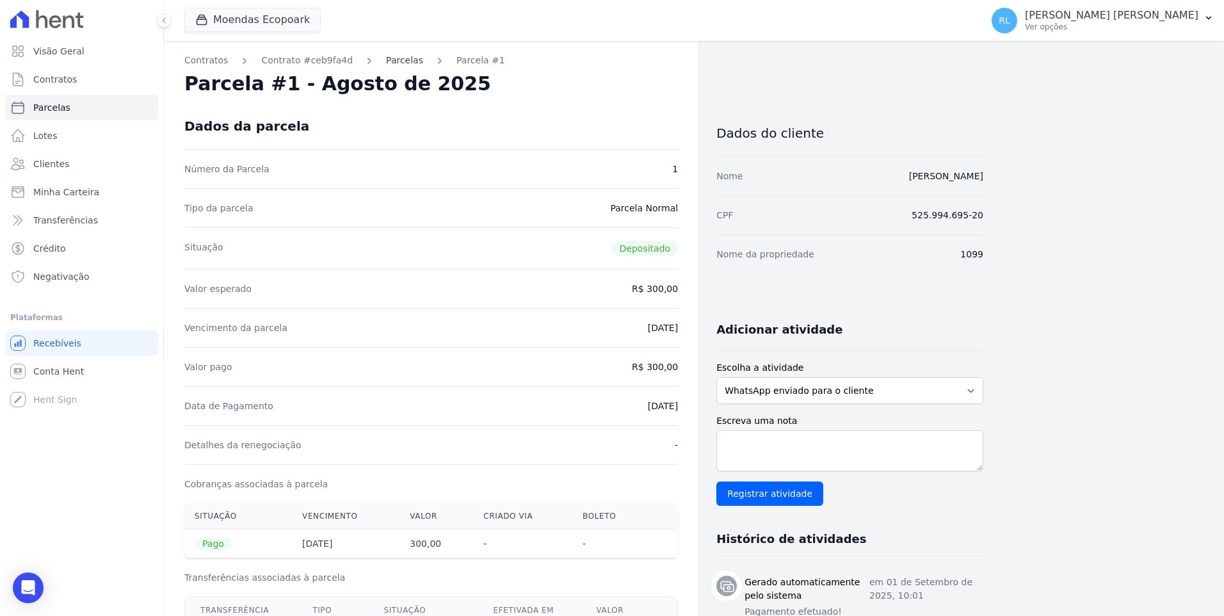
click at [386, 63] on link "Parcelas" at bounding box center [404, 60] width 37 height 13
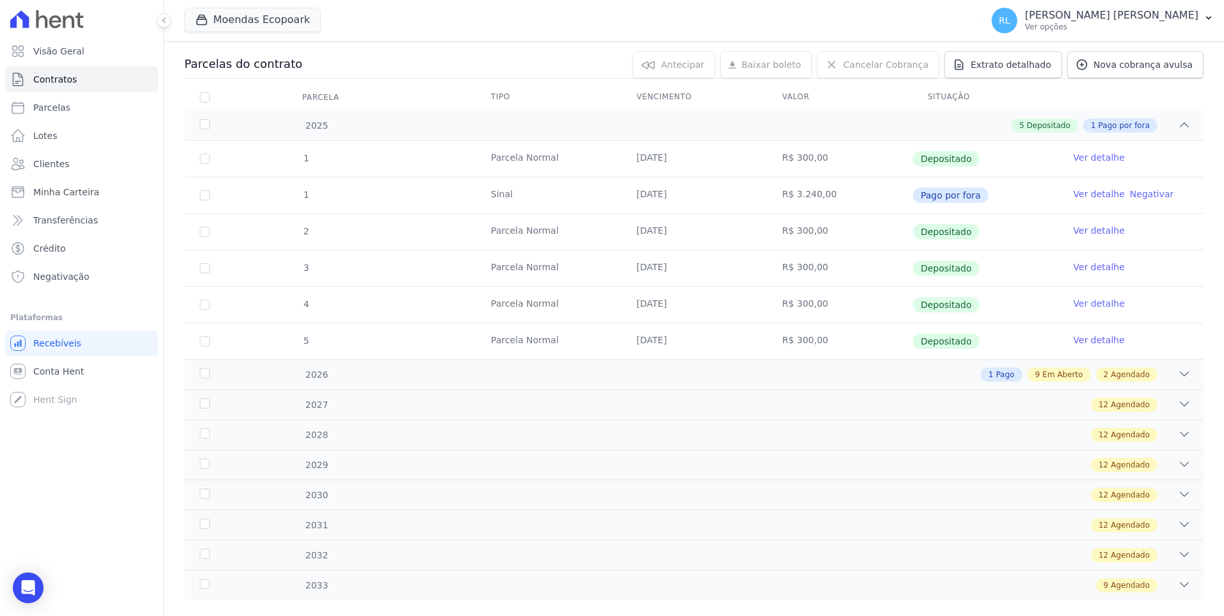
scroll to position [152, 0]
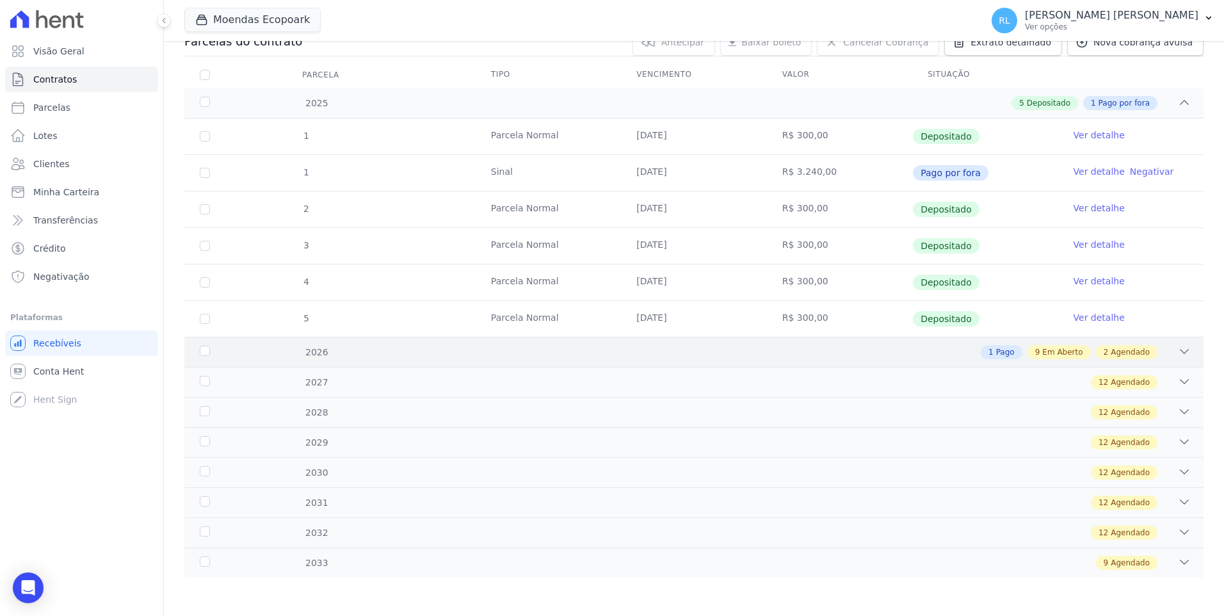
click at [662, 349] on icon at bounding box center [1184, 351] width 13 height 13
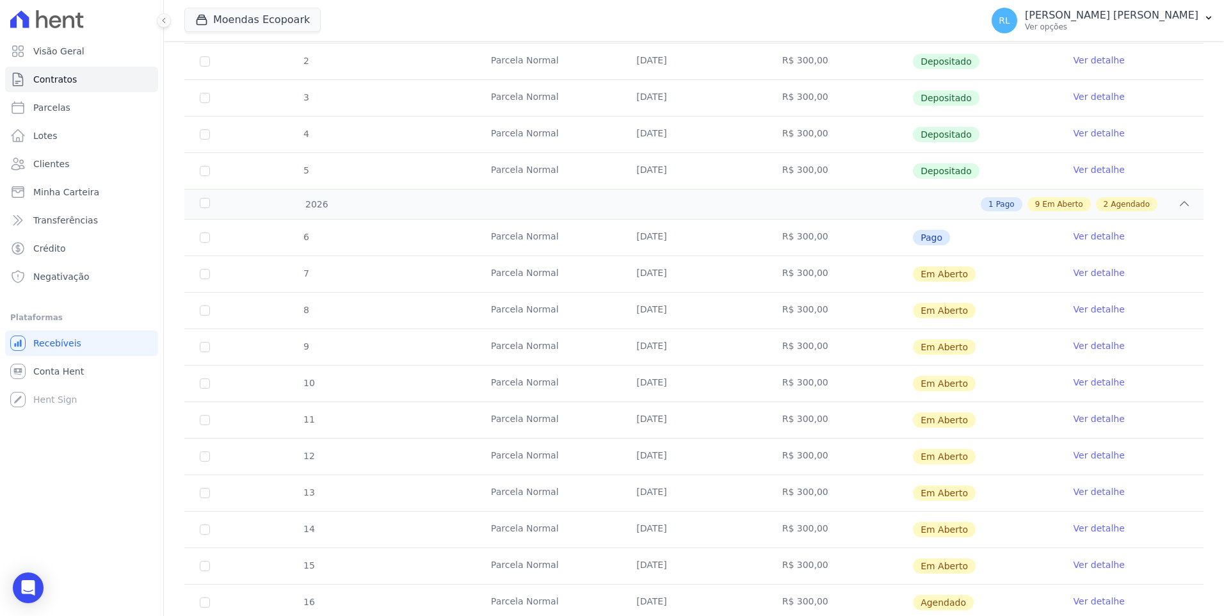
scroll to position [536, 0]
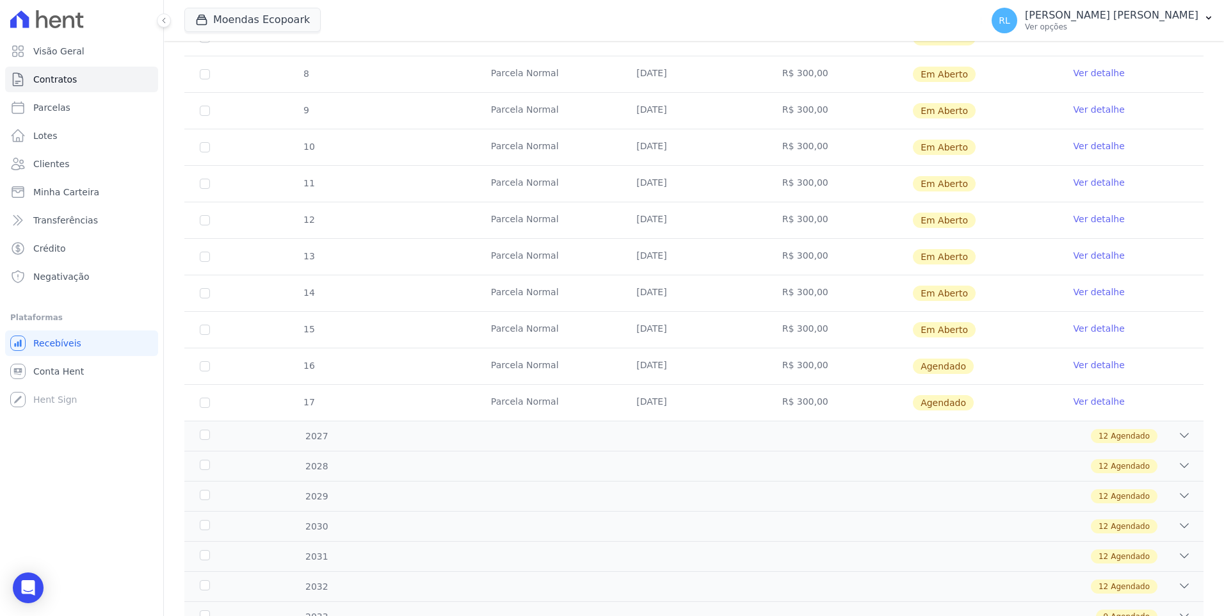
click at [662, 366] on link "Ver detalhe" at bounding box center [1098, 364] width 51 height 13
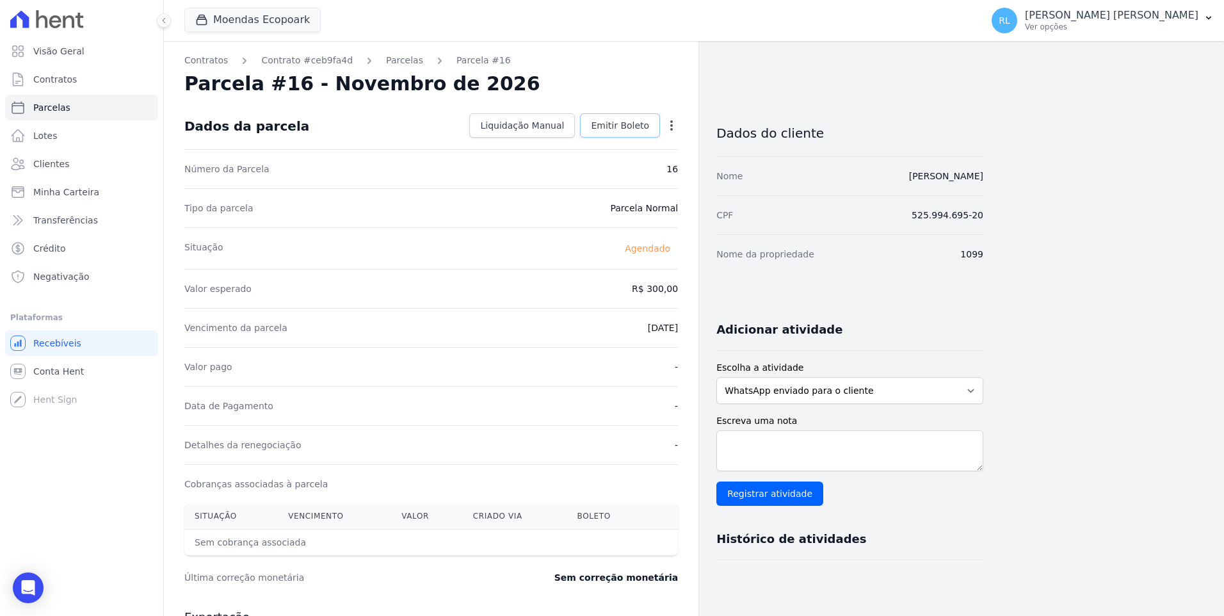
click at [633, 132] on link "Emitir Boleto" at bounding box center [620, 125] width 80 height 24
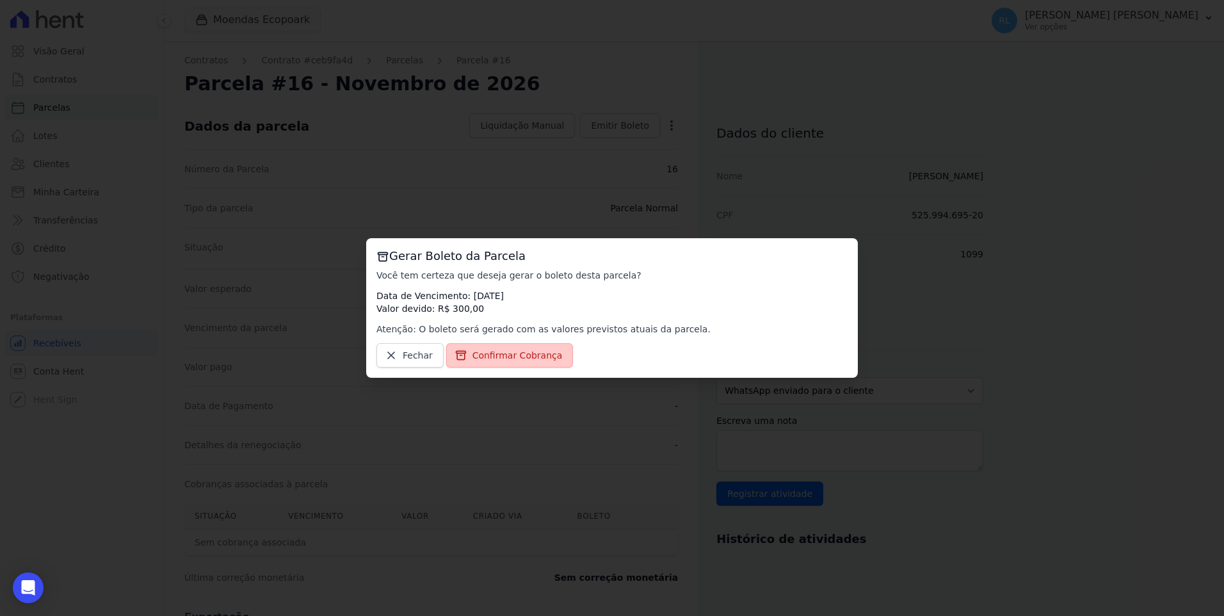
click at [538, 346] on link "Confirmar Cobrança" at bounding box center [509, 355] width 127 height 24
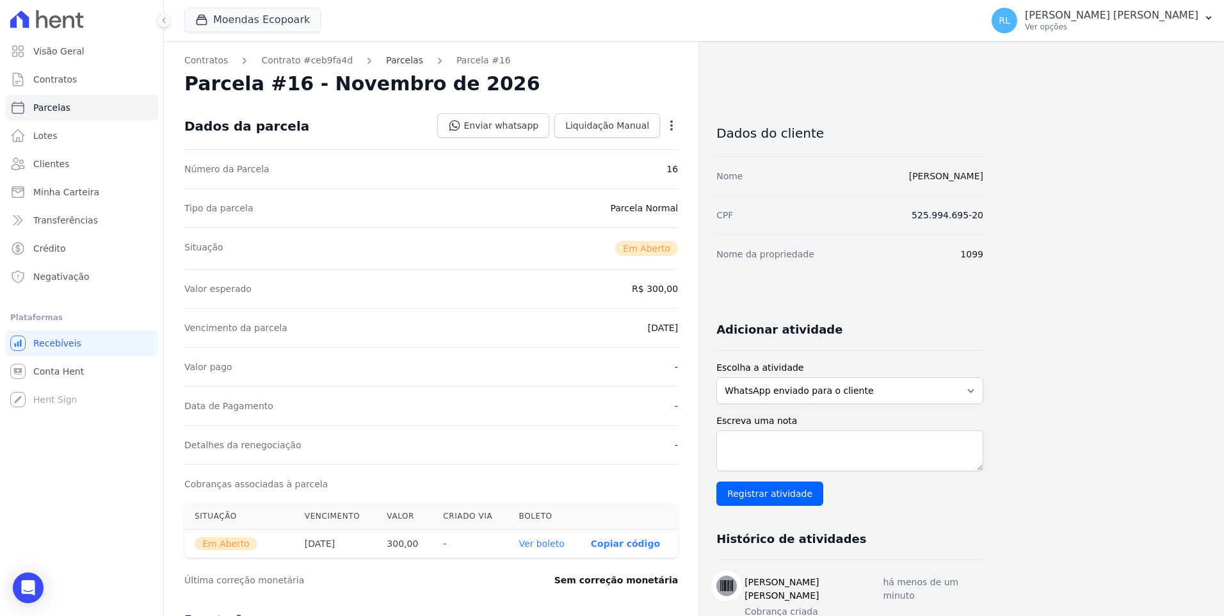
click at [390, 62] on link "Parcelas" at bounding box center [404, 60] width 37 height 13
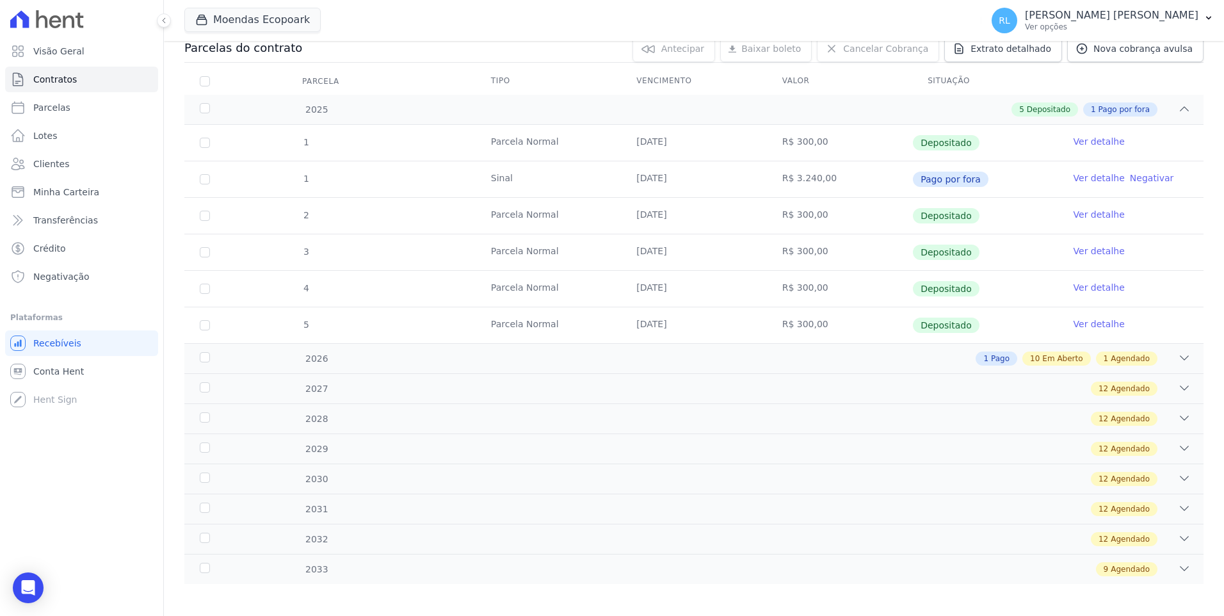
scroll to position [152, 0]
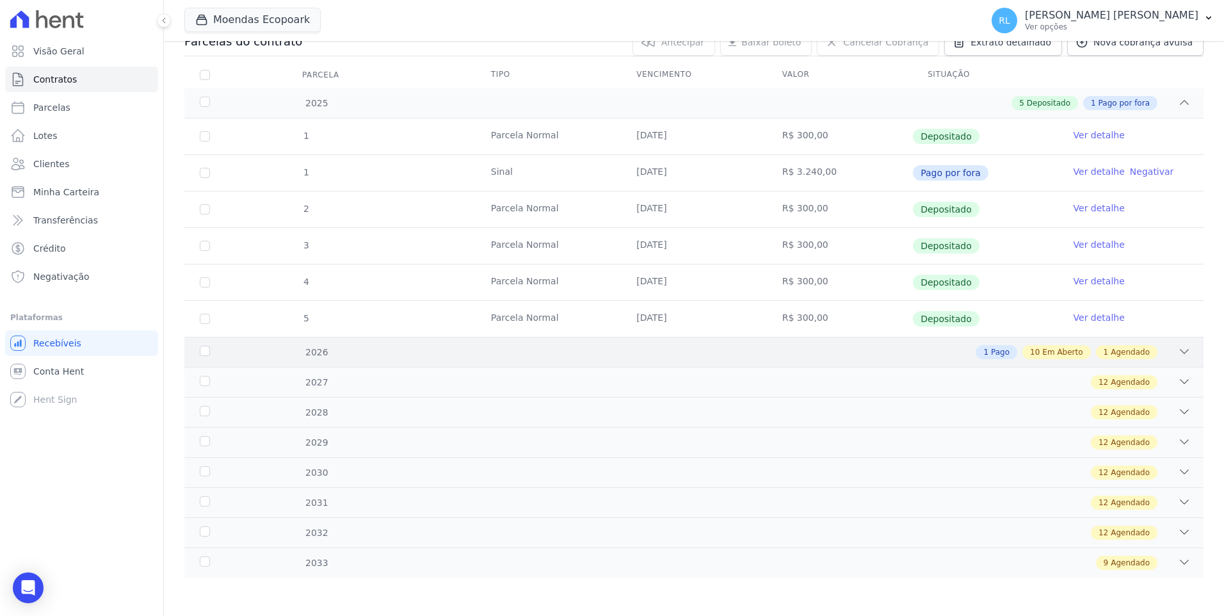
click at [662, 350] on icon at bounding box center [1184, 351] width 13 height 13
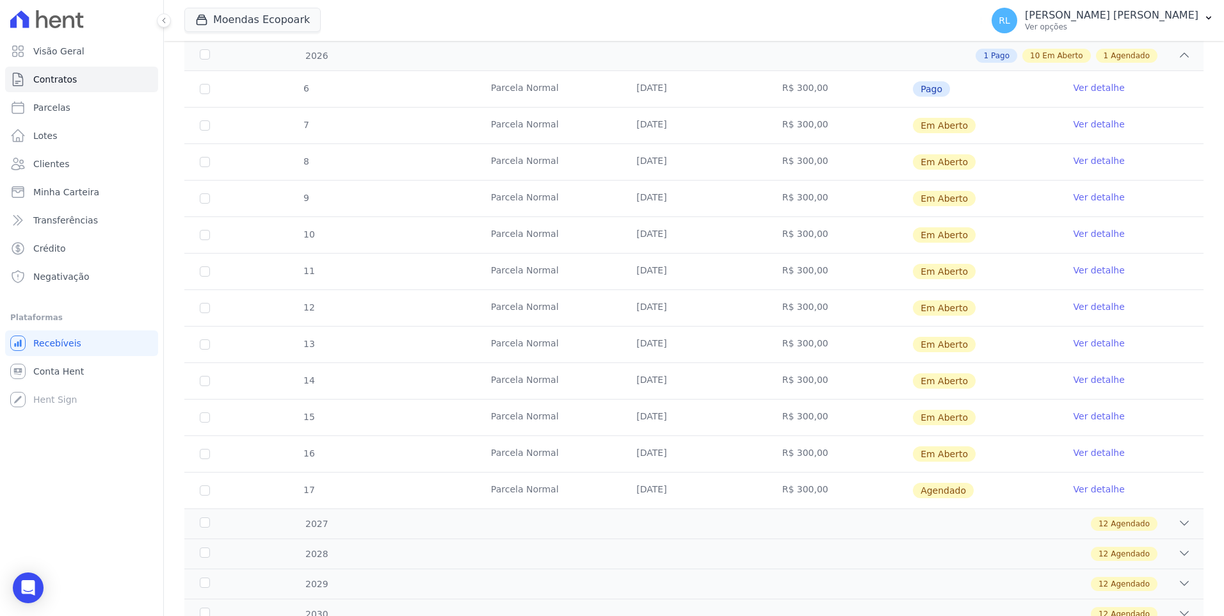
scroll to position [536, 0]
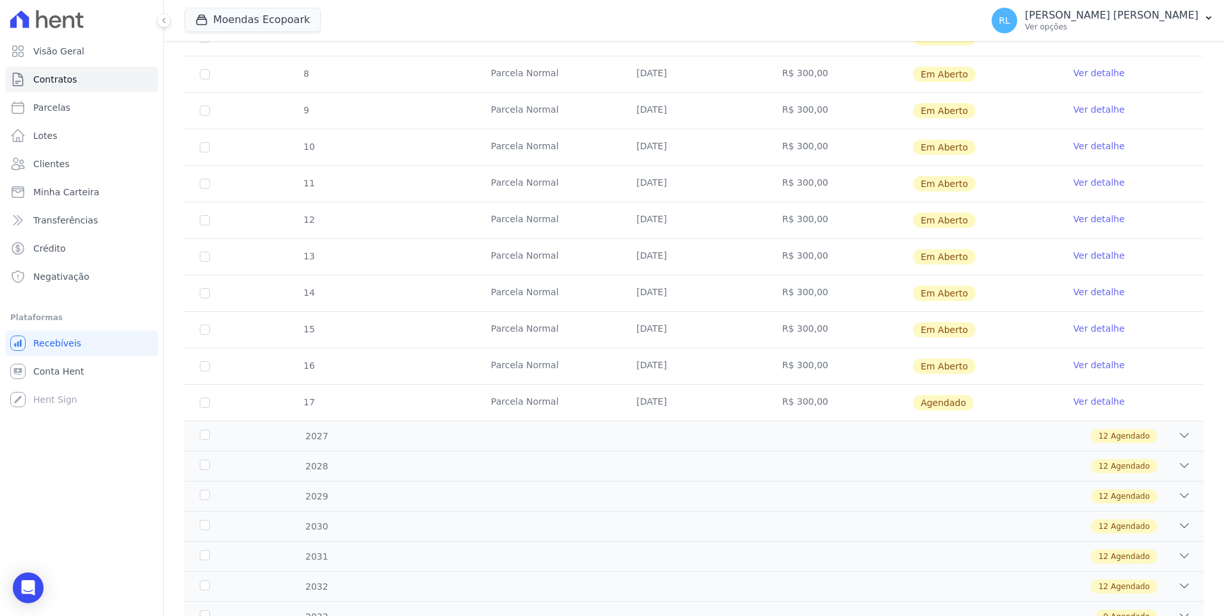
click at [662, 404] on link "Ver detalhe" at bounding box center [1098, 401] width 51 height 13
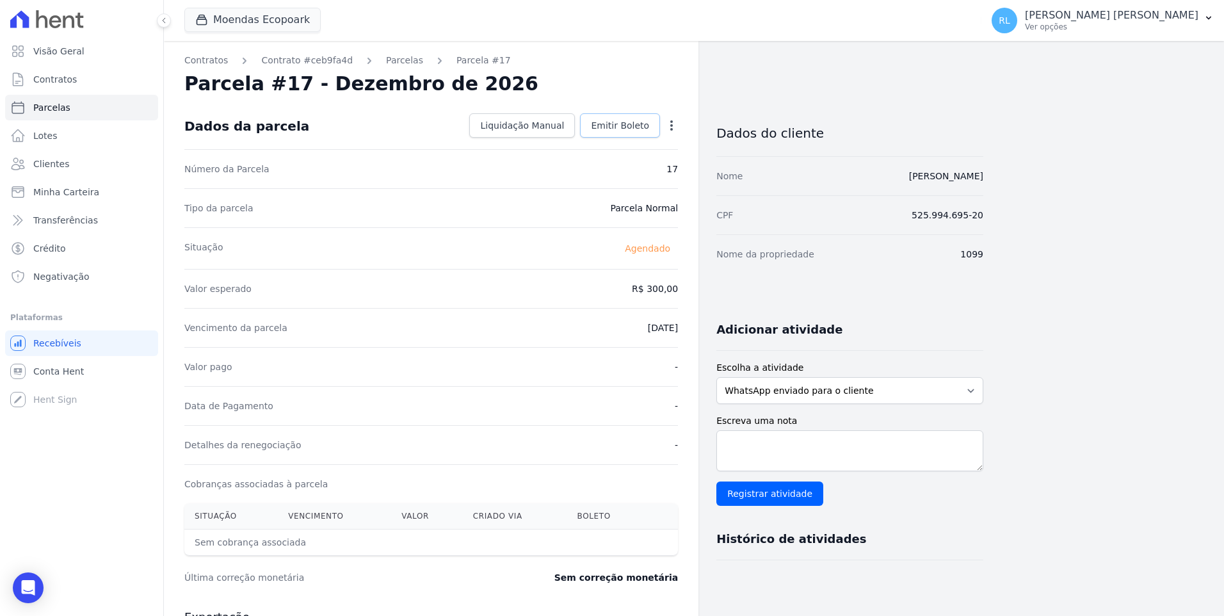
click at [637, 125] on span "Emitir Boleto" at bounding box center [620, 125] width 58 height 13
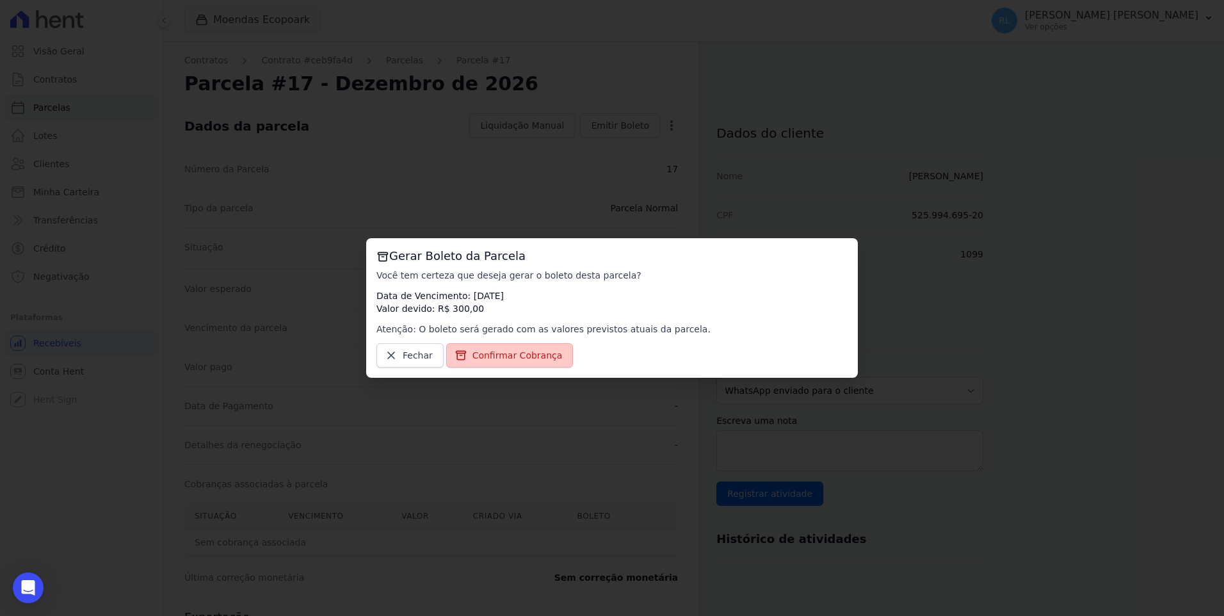
click at [520, 356] on span "Confirmar Cobrança" at bounding box center [517, 355] width 90 height 13
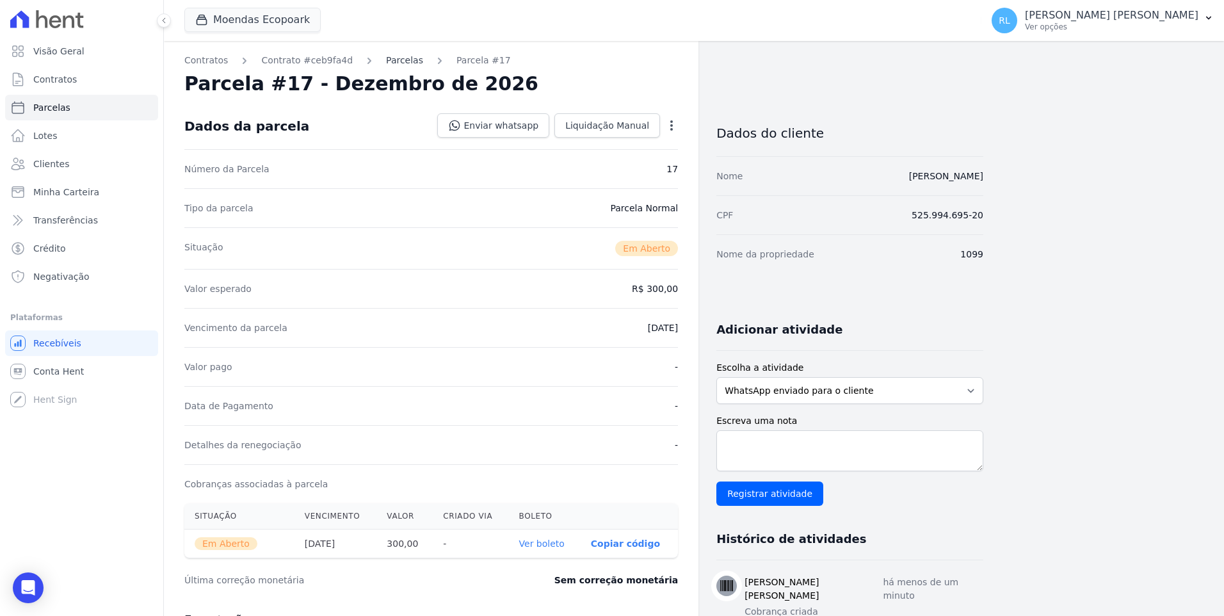
click at [386, 61] on link "Parcelas" at bounding box center [404, 60] width 37 height 13
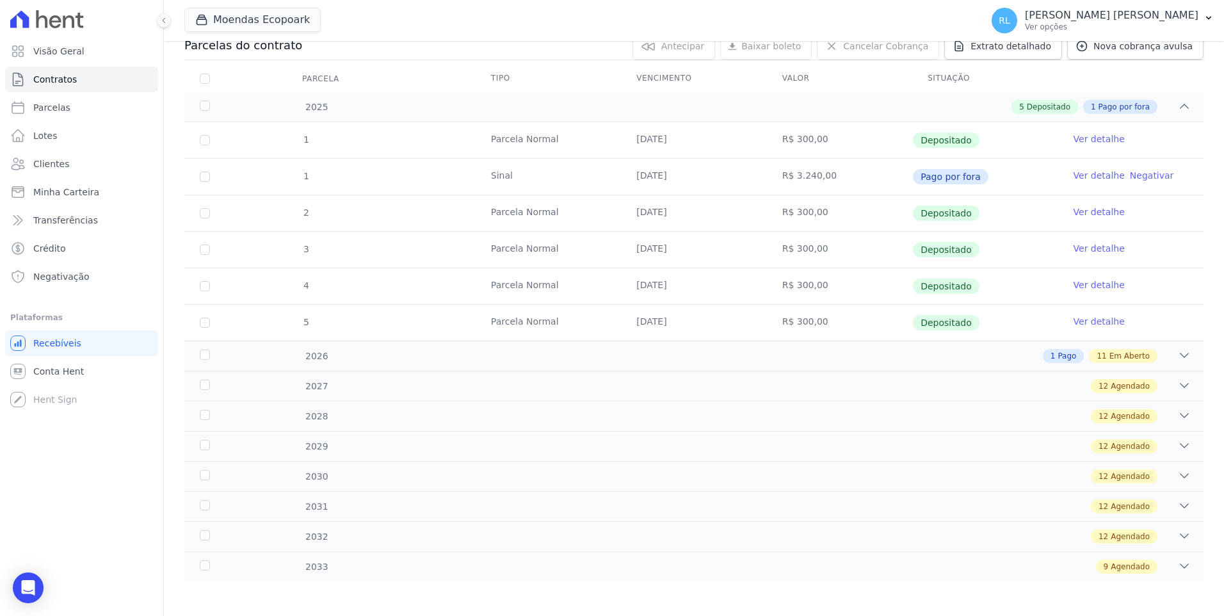
scroll to position [152, 0]
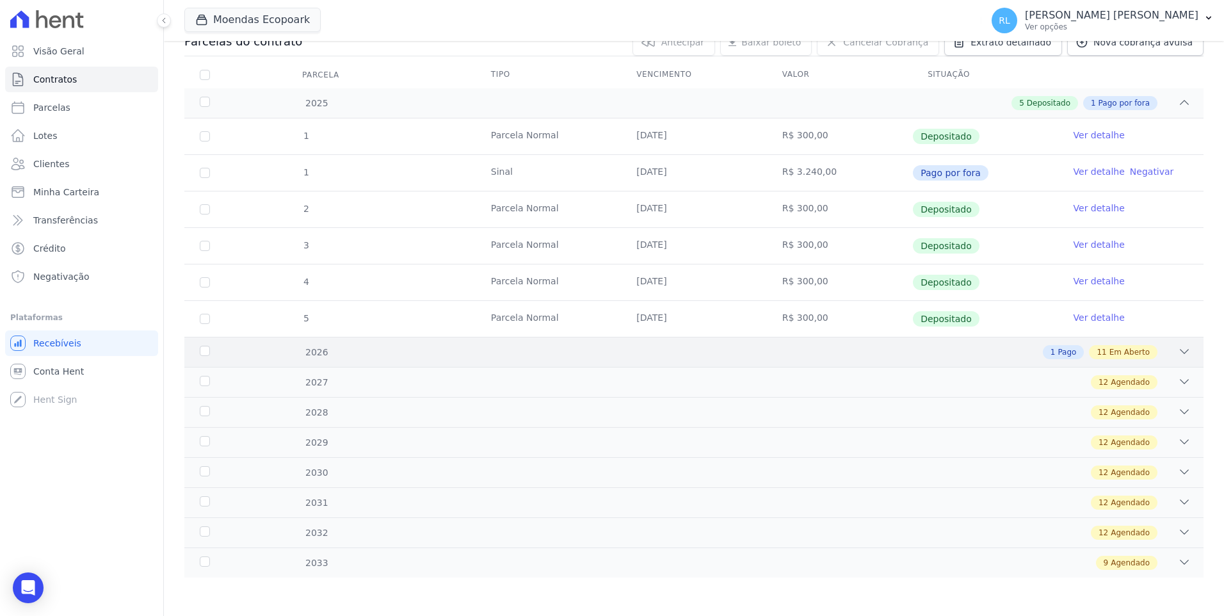
click at [662, 348] on icon at bounding box center [1184, 351] width 13 height 13
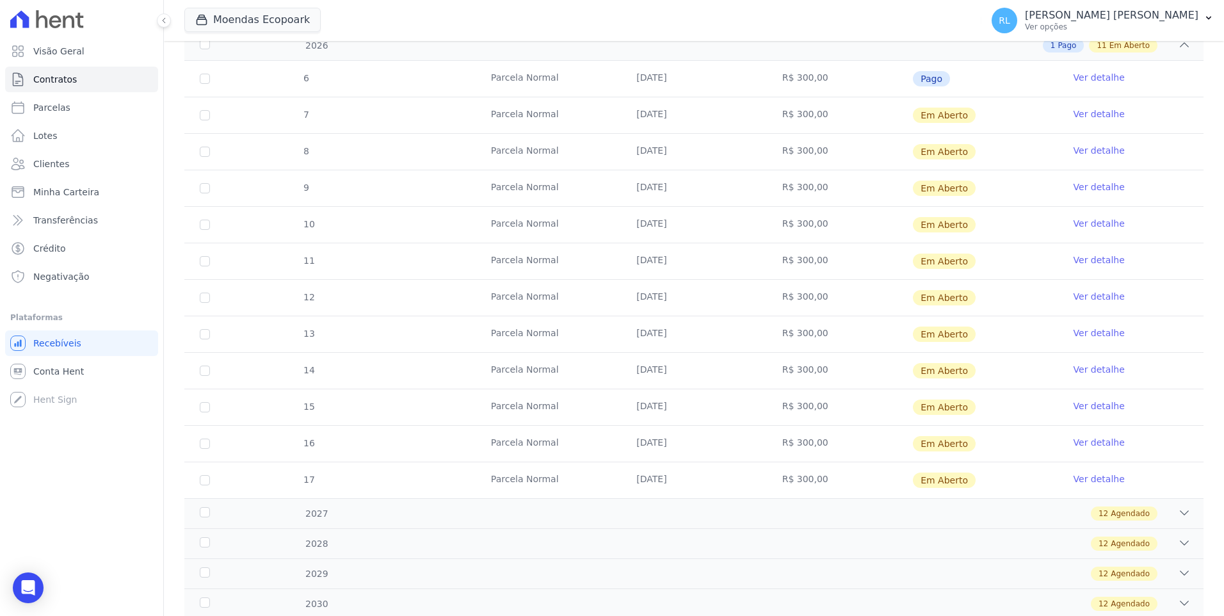
scroll to position [536, 0]
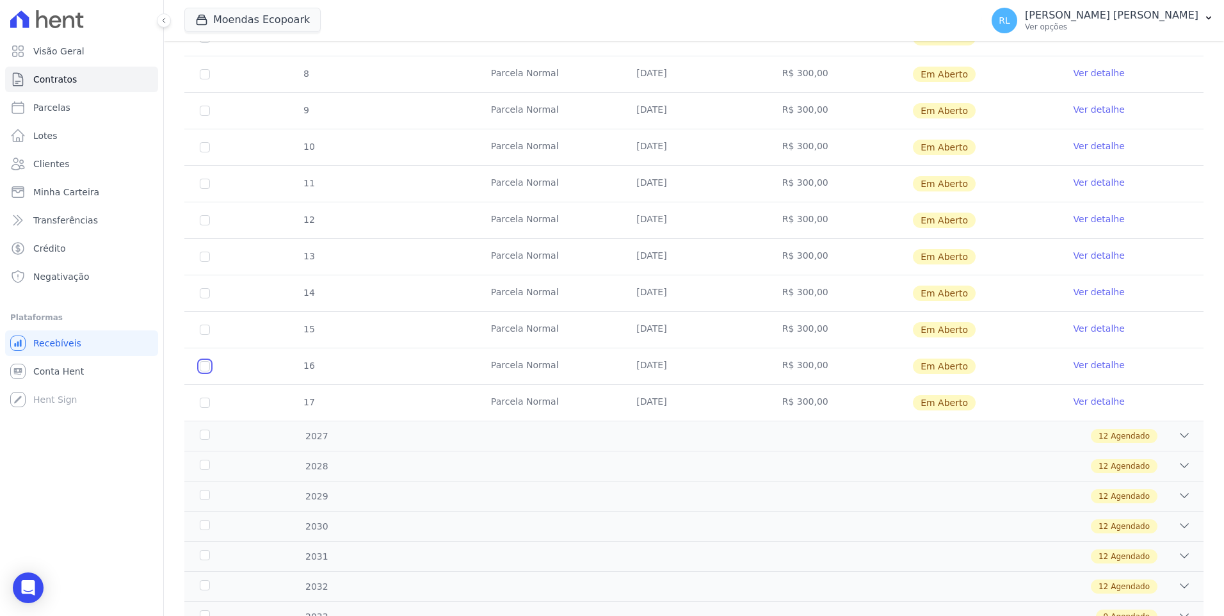
click at [208, 364] on input "checkbox" at bounding box center [205, 366] width 10 height 10
checkbox input "true"
click at [206, 402] on input "checkbox" at bounding box center [205, 402] width 10 height 10
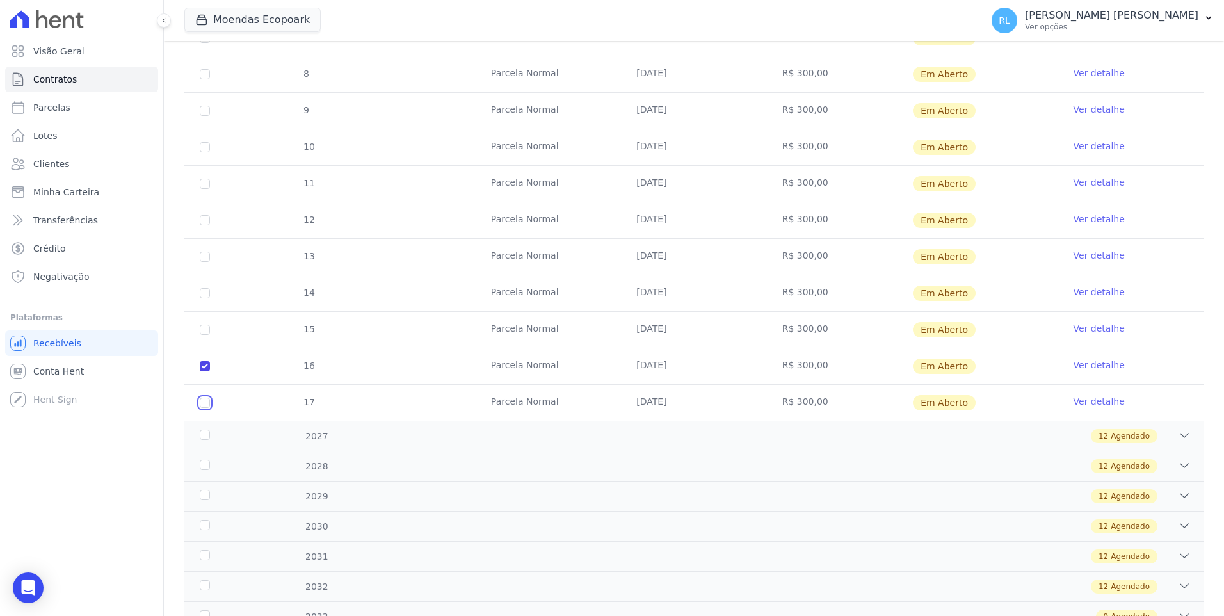
checkbox input "true"
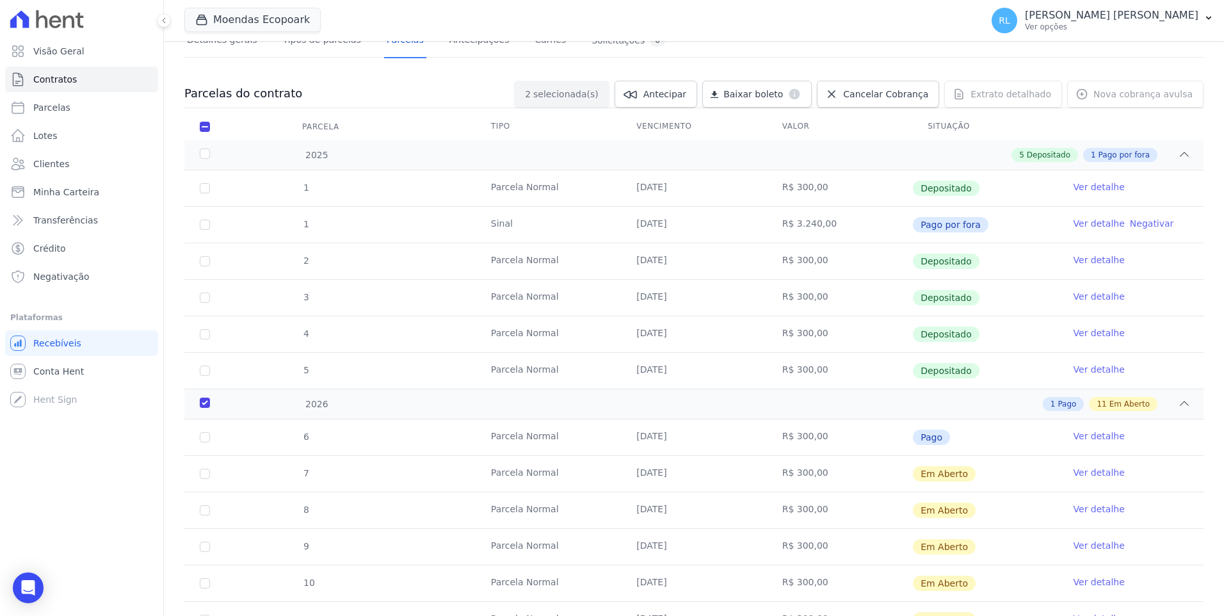
scroll to position [88, 0]
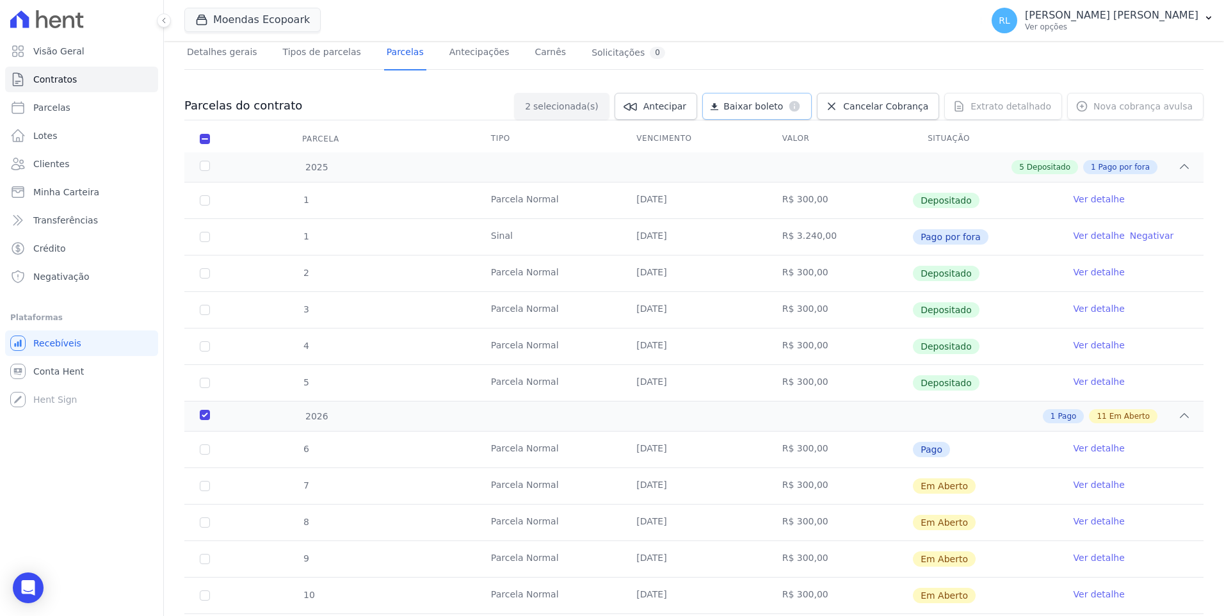
click at [662, 116] on link "Baixar boleto default" at bounding box center [756, 106] width 109 height 27
click at [75, 111] on link "Parcelas" at bounding box center [81, 108] width 153 height 26
select select
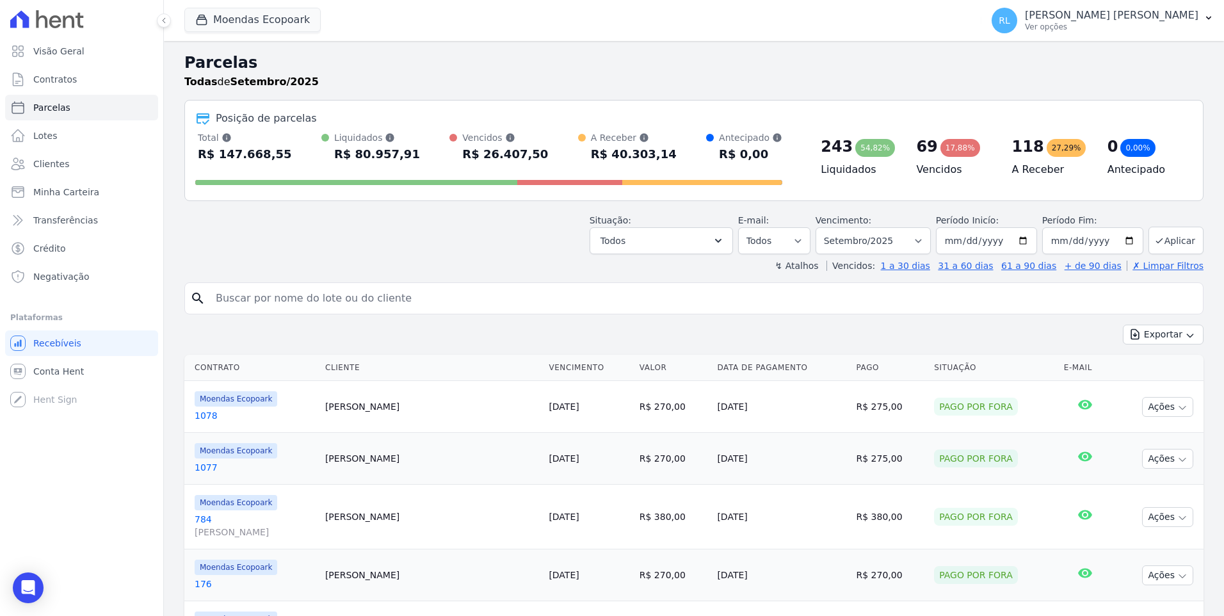
click at [278, 303] on input "search" at bounding box center [702, 298] width 989 height 26
type input "720"
select select
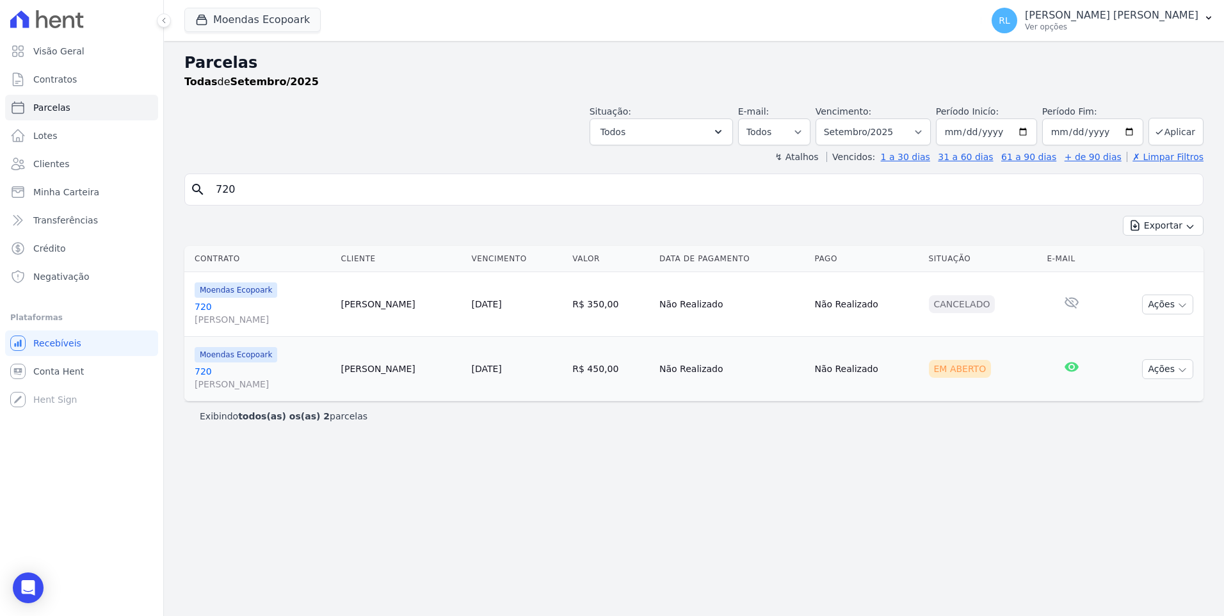
click at [200, 372] on link "720 [PERSON_NAME]" at bounding box center [263, 378] width 136 height 26
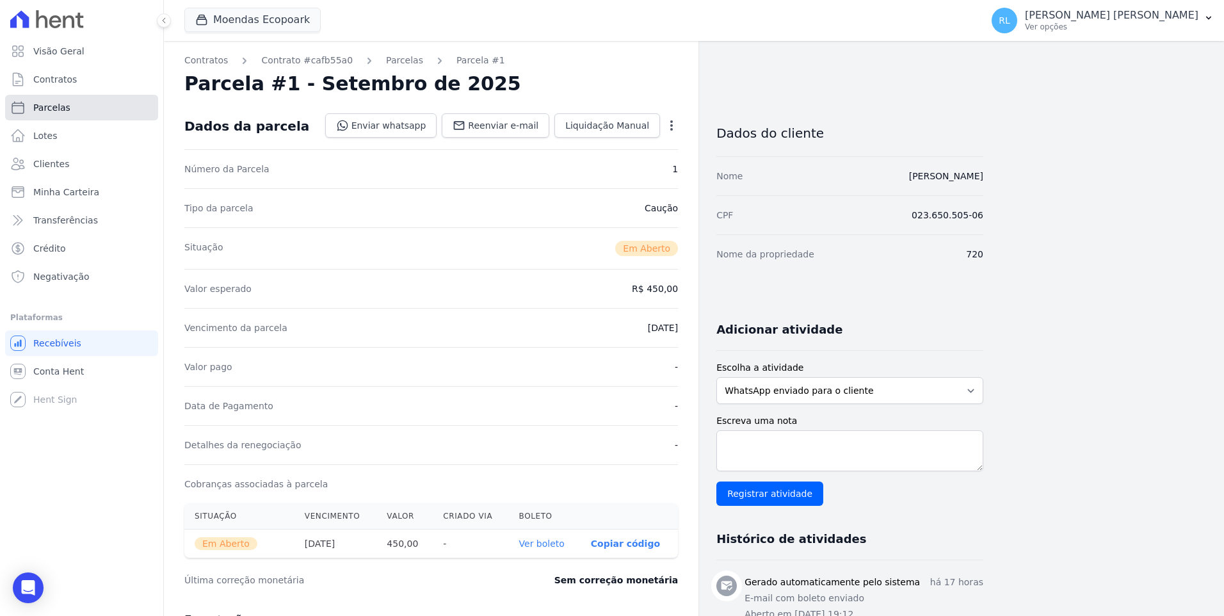
click at [75, 105] on link "Parcelas" at bounding box center [81, 108] width 153 height 26
select select
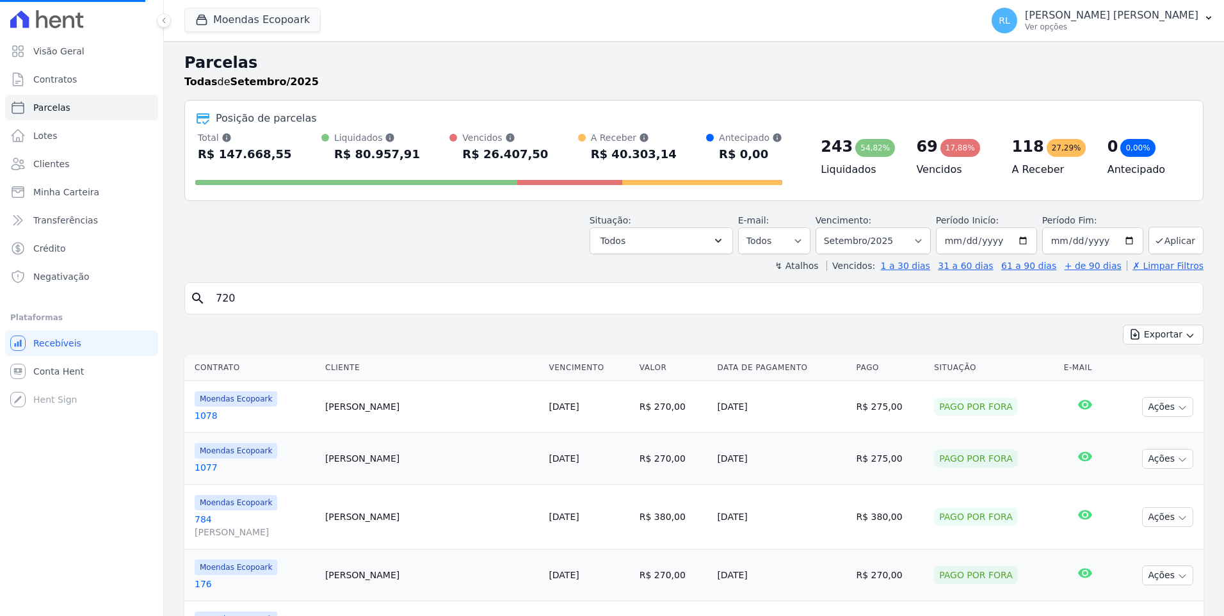
select select
click at [207, 291] on div "search" at bounding box center [693, 298] width 1019 height 32
type input "807"
select select
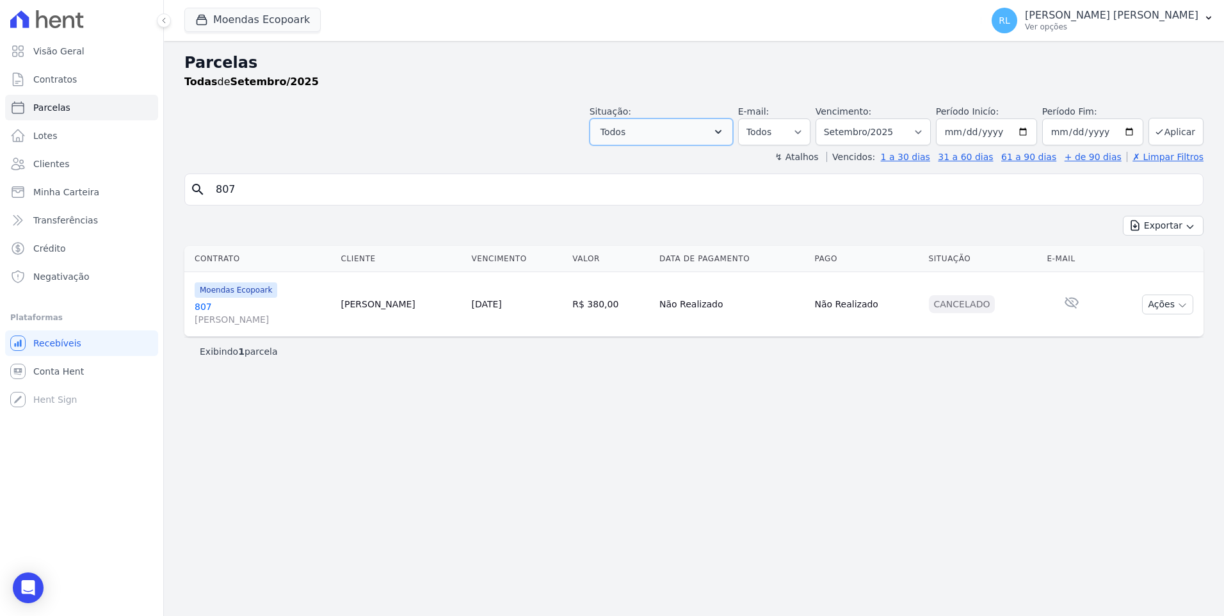
click at [662, 129] on icon "button" at bounding box center [718, 131] width 13 height 13
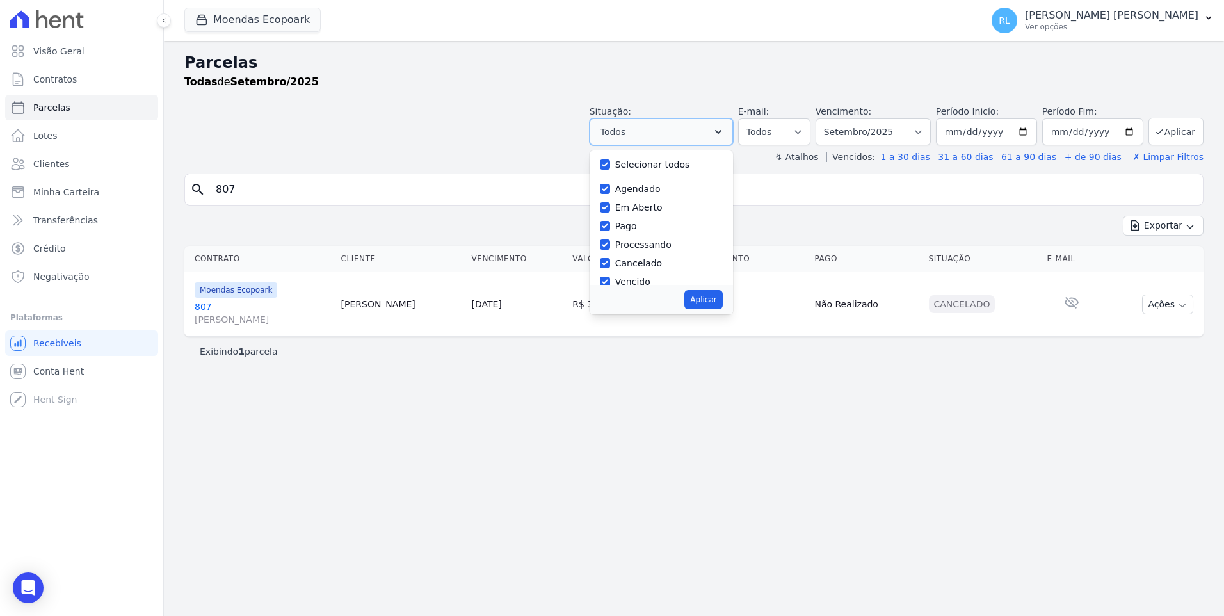
click at [662, 129] on icon "button" at bounding box center [718, 131] width 13 height 13
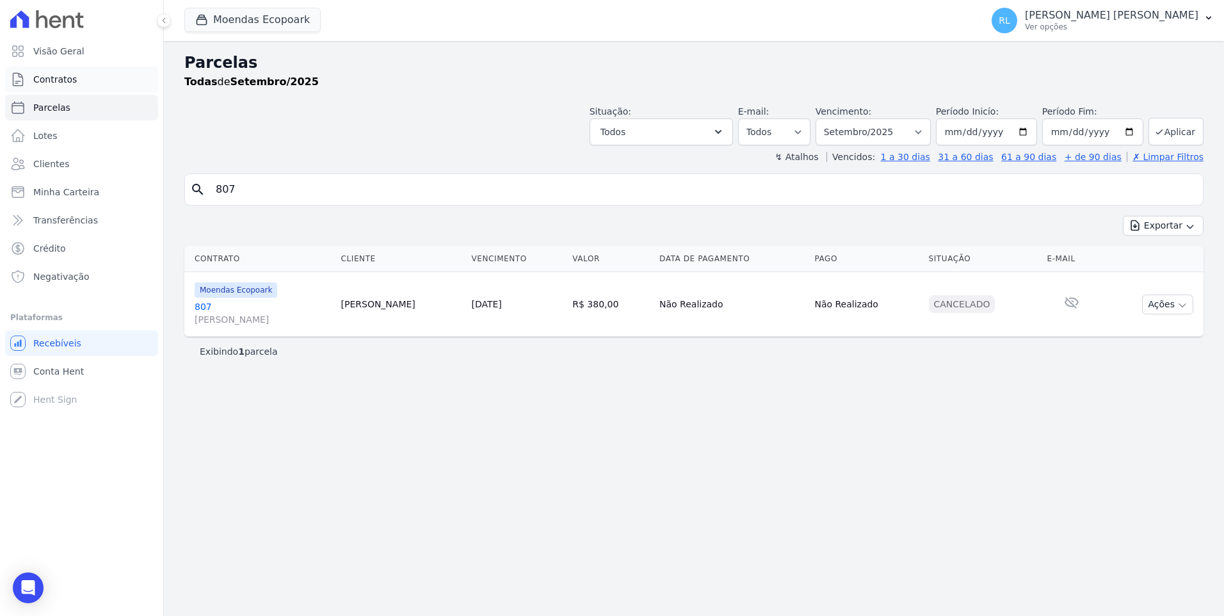
click at [81, 80] on link "Contratos" at bounding box center [81, 80] width 153 height 26
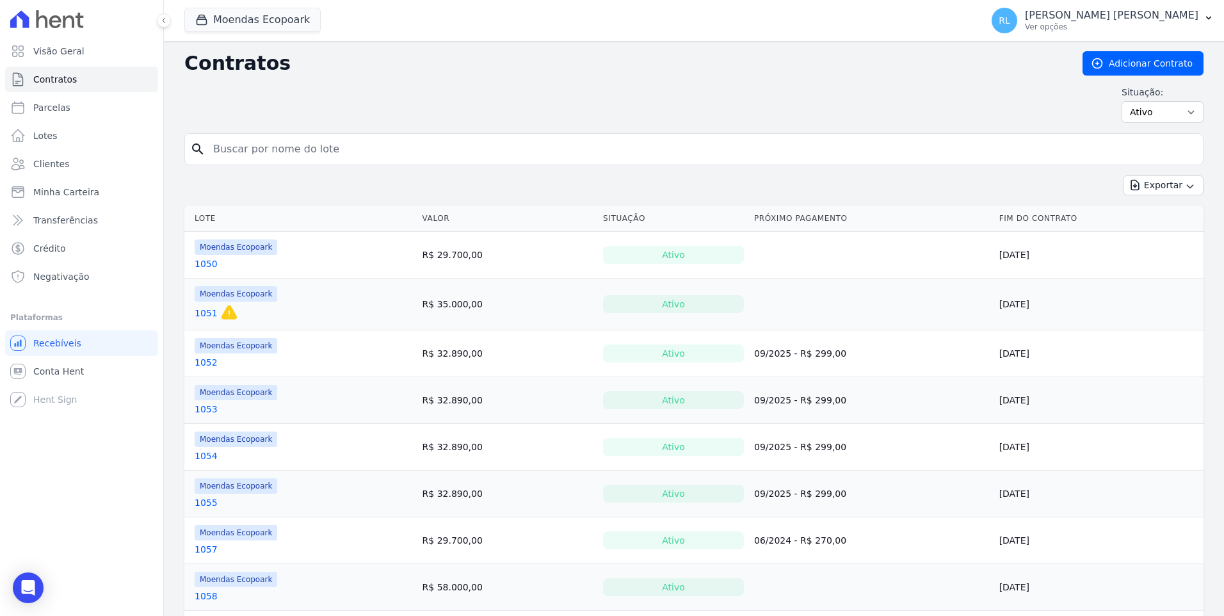
click at [312, 150] on input "search" at bounding box center [701, 149] width 992 height 26
click at [662, 119] on select "Ativo Todos Pausado Distratado Rascunho Expirado Encerrado" at bounding box center [1162, 112] width 82 height 22
select select "draft"
click at [662, 101] on select "Ativo Todos Pausado Distratado Rascunho Expirado Encerrado" at bounding box center [1162, 112] width 82 height 22
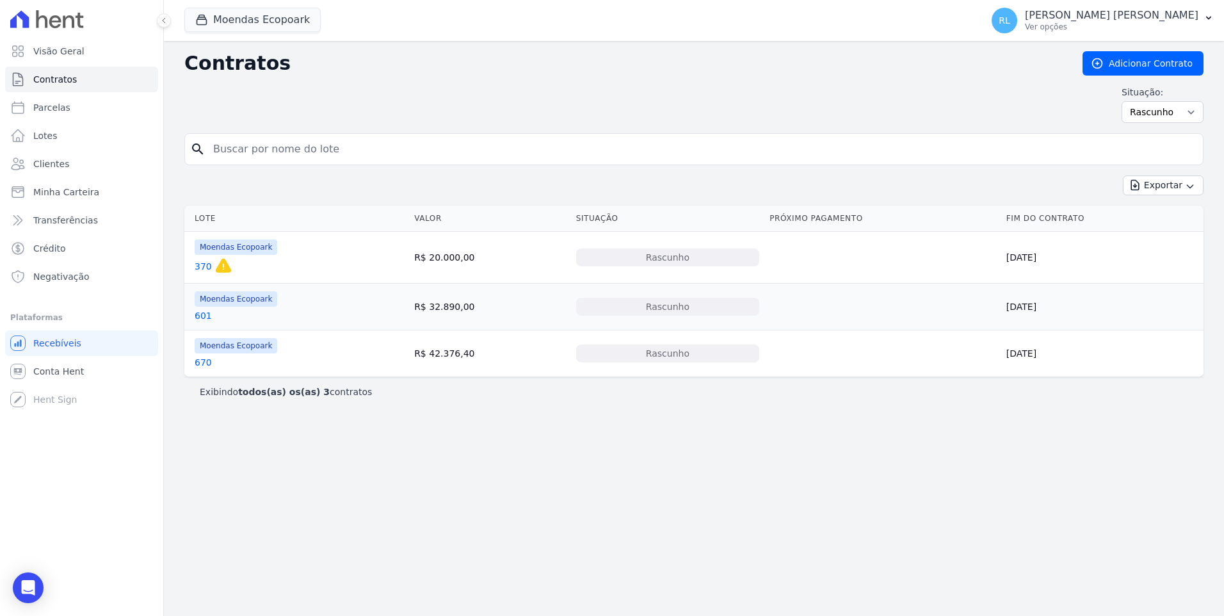
click at [202, 314] on link "601" at bounding box center [203, 315] width 17 height 13
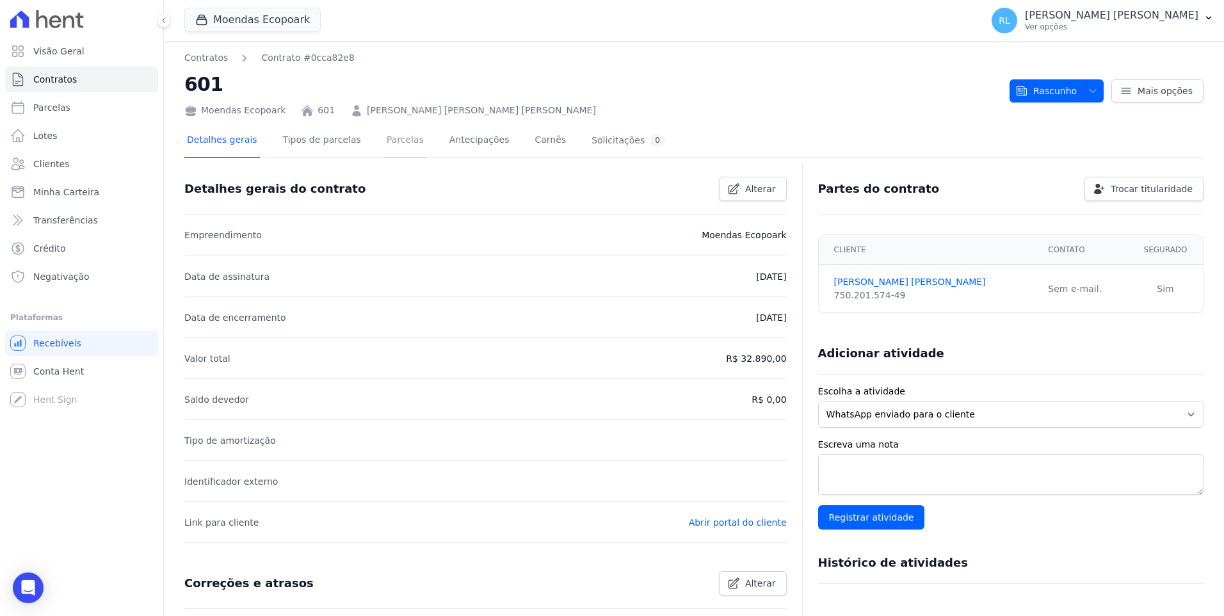
click at [392, 141] on link "Parcelas" at bounding box center [405, 141] width 42 height 34
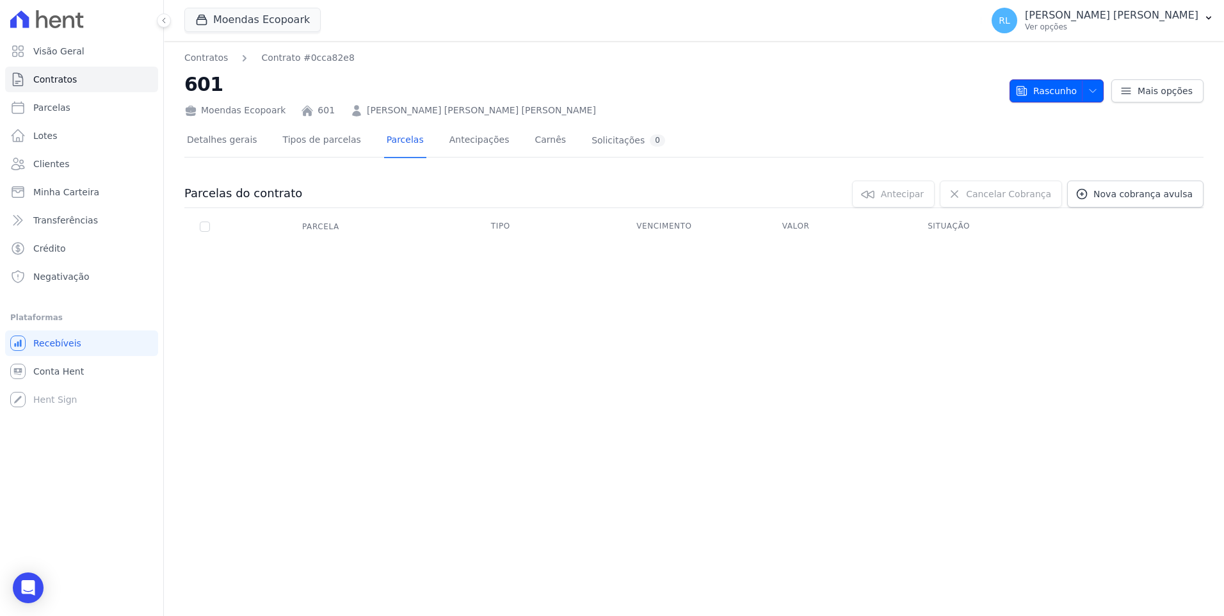
click at [1098, 92] on icon "button" at bounding box center [1092, 91] width 10 height 10
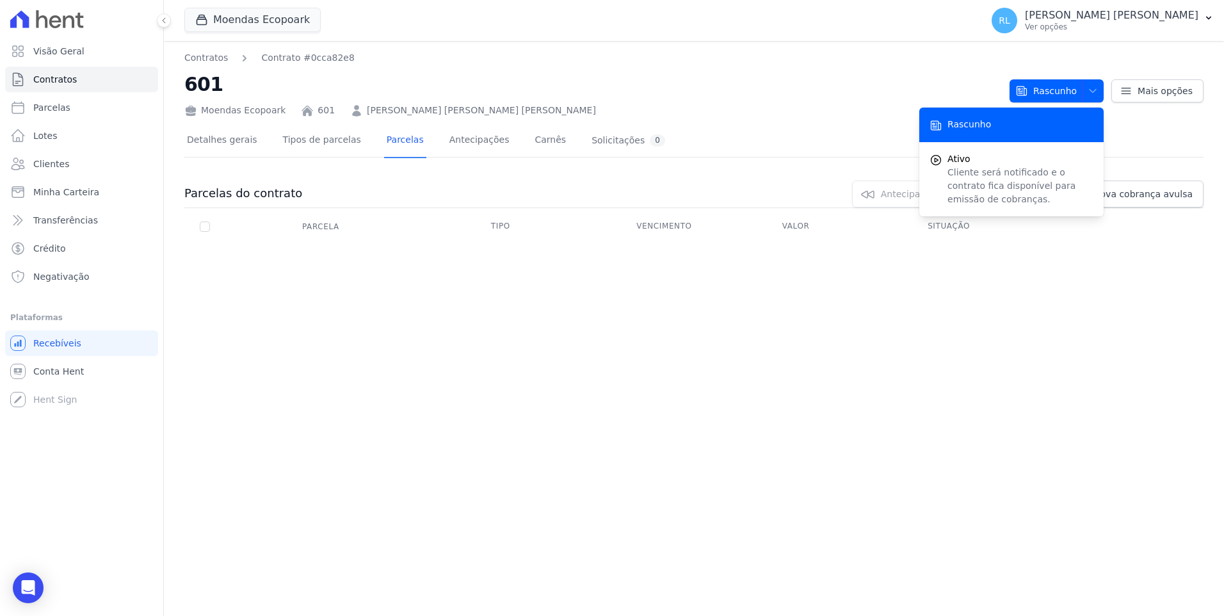
click at [808, 58] on nav "Contratos Contrato #0cca82e8" at bounding box center [591, 57] width 815 height 13
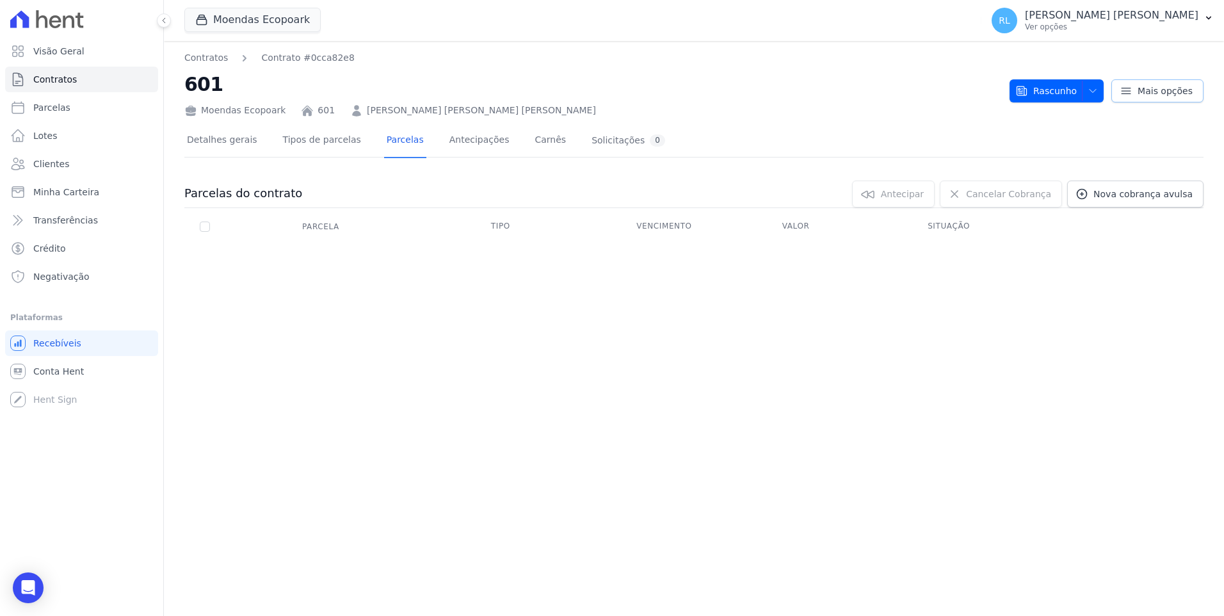
click at [1140, 89] on link "Mais opções" at bounding box center [1157, 90] width 92 height 23
drag, startPoint x: 746, startPoint y: 99, endPoint x: 787, endPoint y: 97, distance: 41.0
click at [746, 99] on div "Moendas Ecopoark 601 ROBSON JOSÉ SILVA DE CASTRO" at bounding box center [591, 108] width 815 height 19
click at [753, 97] on h2 "601" at bounding box center [591, 84] width 815 height 29
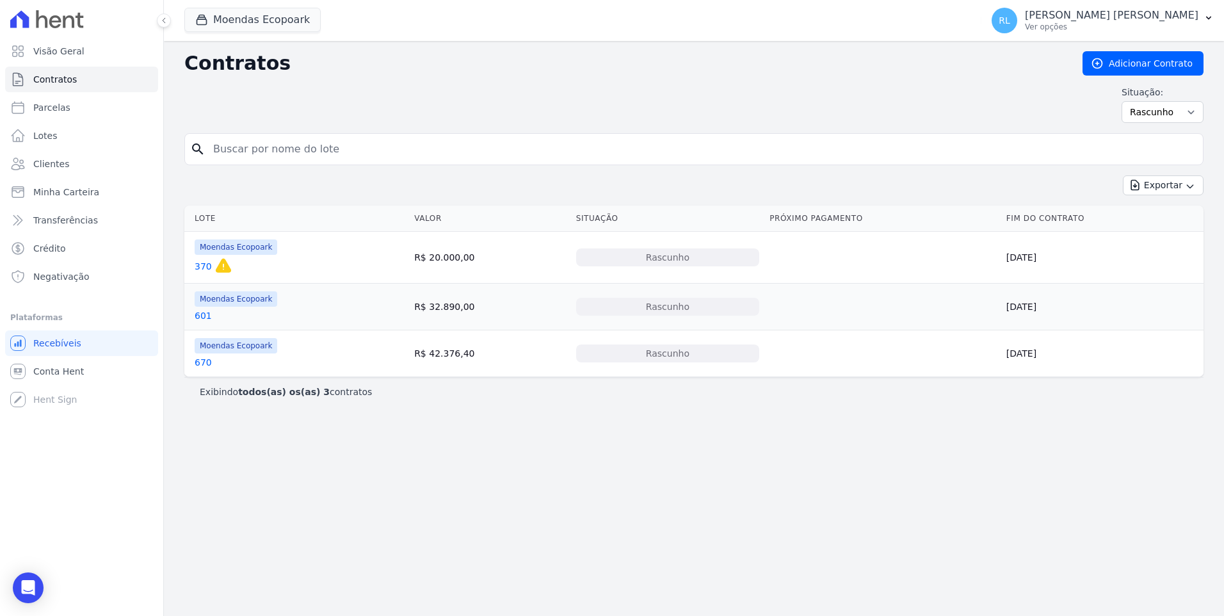
click at [206, 363] on link "670" at bounding box center [203, 362] width 17 height 13
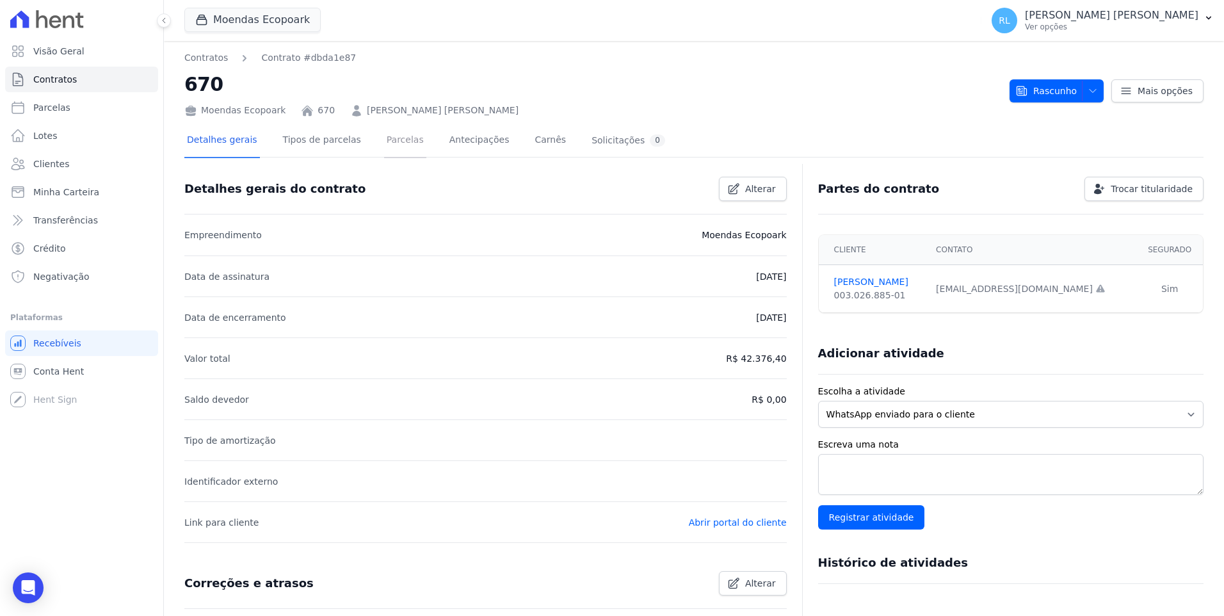
click at [397, 144] on link "Parcelas" at bounding box center [405, 141] width 42 height 34
